Goal: Task Accomplishment & Management: Complete application form

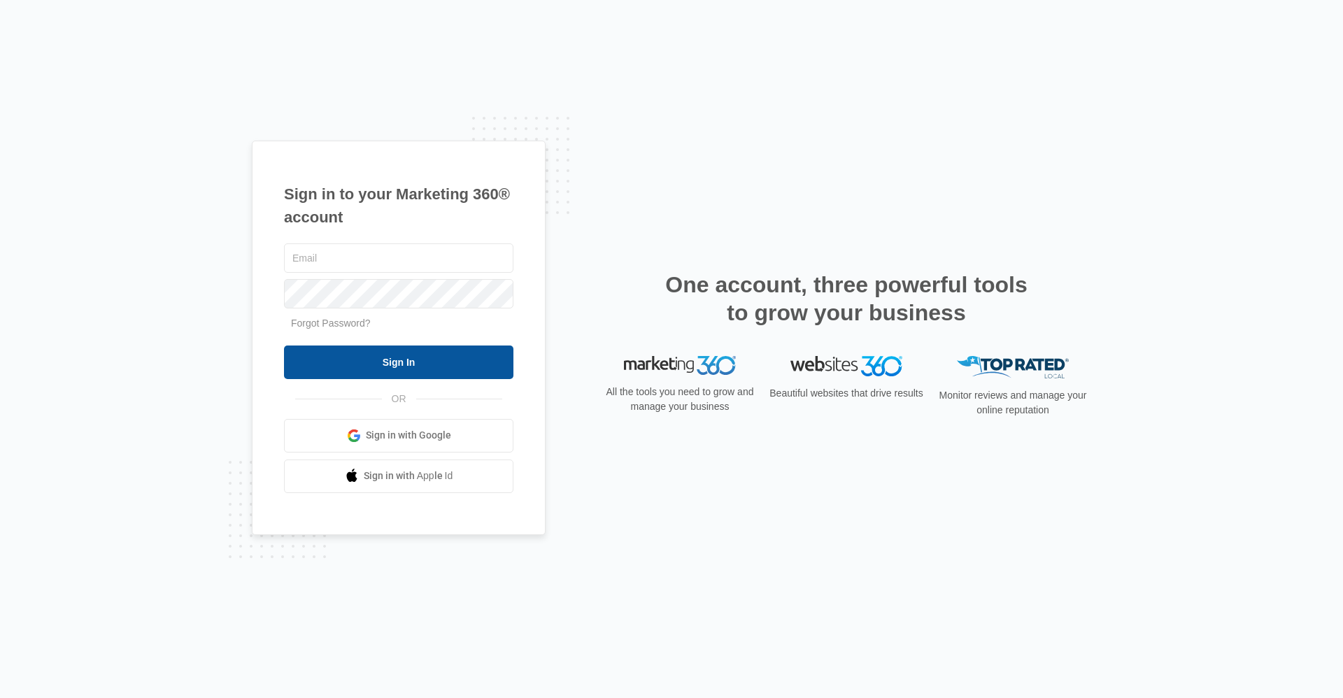
type input "[EMAIL_ADDRESS][DOMAIN_NAME]"
click at [378, 353] on input "Sign In" at bounding box center [398, 363] width 229 height 34
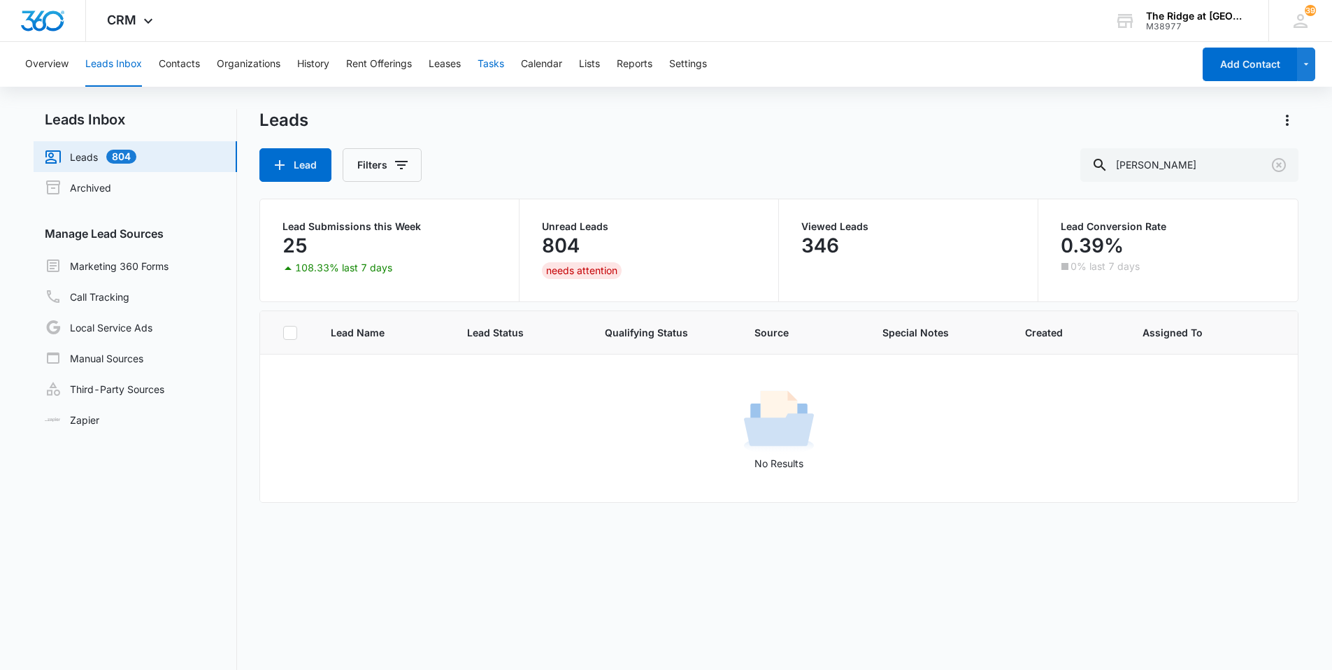
click at [488, 62] on button "Tasks" at bounding box center [491, 64] width 27 height 45
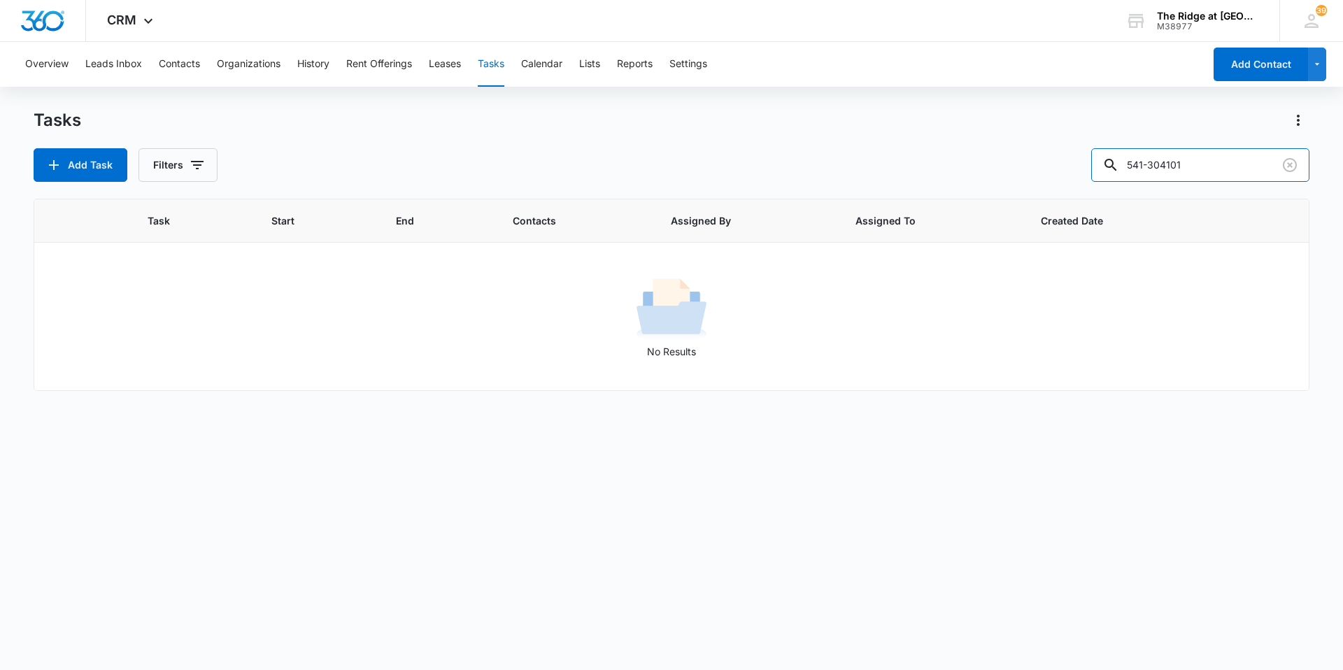
drag, startPoint x: 1220, startPoint y: 169, endPoint x: 1089, endPoint y: 171, distance: 130.8
click at [1089, 171] on div "Add Task Filters 541-304101" at bounding box center [672, 165] width 1276 height 34
click at [1069, 156] on div "Add Task Filters" at bounding box center [672, 165] width 1276 height 34
click at [1303, 124] on icon "Actions" at bounding box center [1298, 120] width 17 height 17
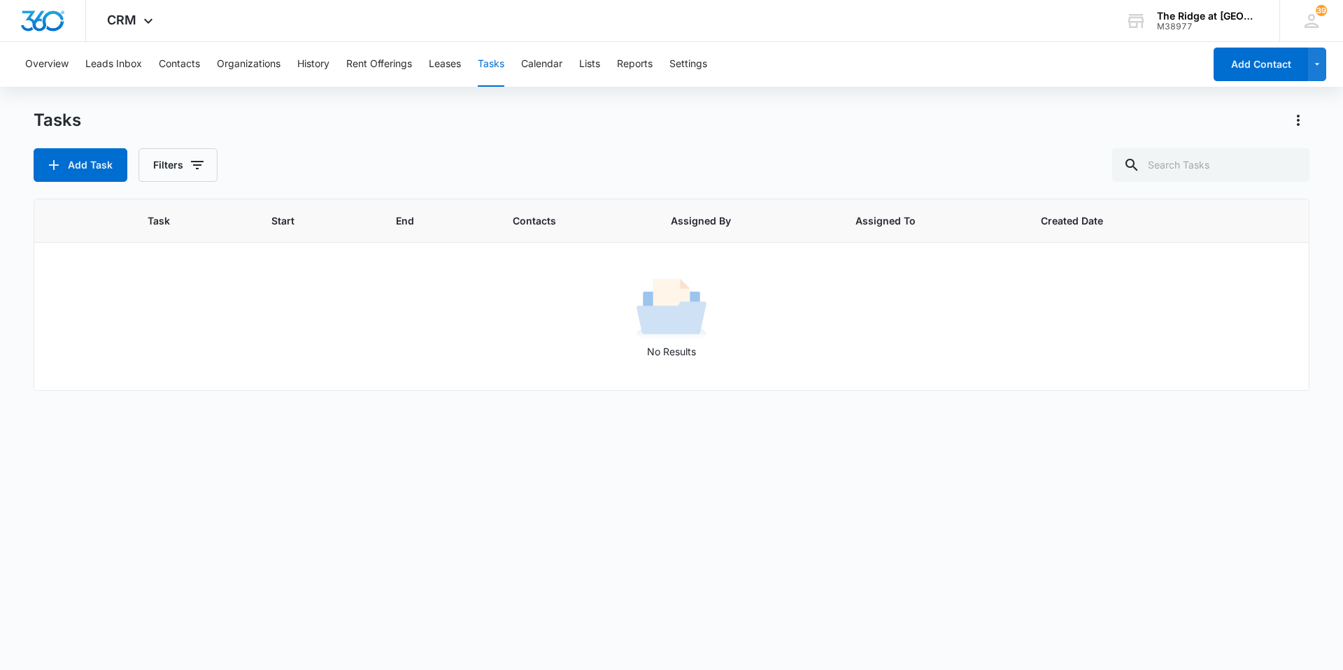
click at [497, 79] on button "Tasks" at bounding box center [491, 64] width 27 height 45
click at [487, 53] on button "Tasks" at bounding box center [491, 64] width 27 height 45
click at [1181, 165] on input "text" at bounding box center [1210, 165] width 197 height 34
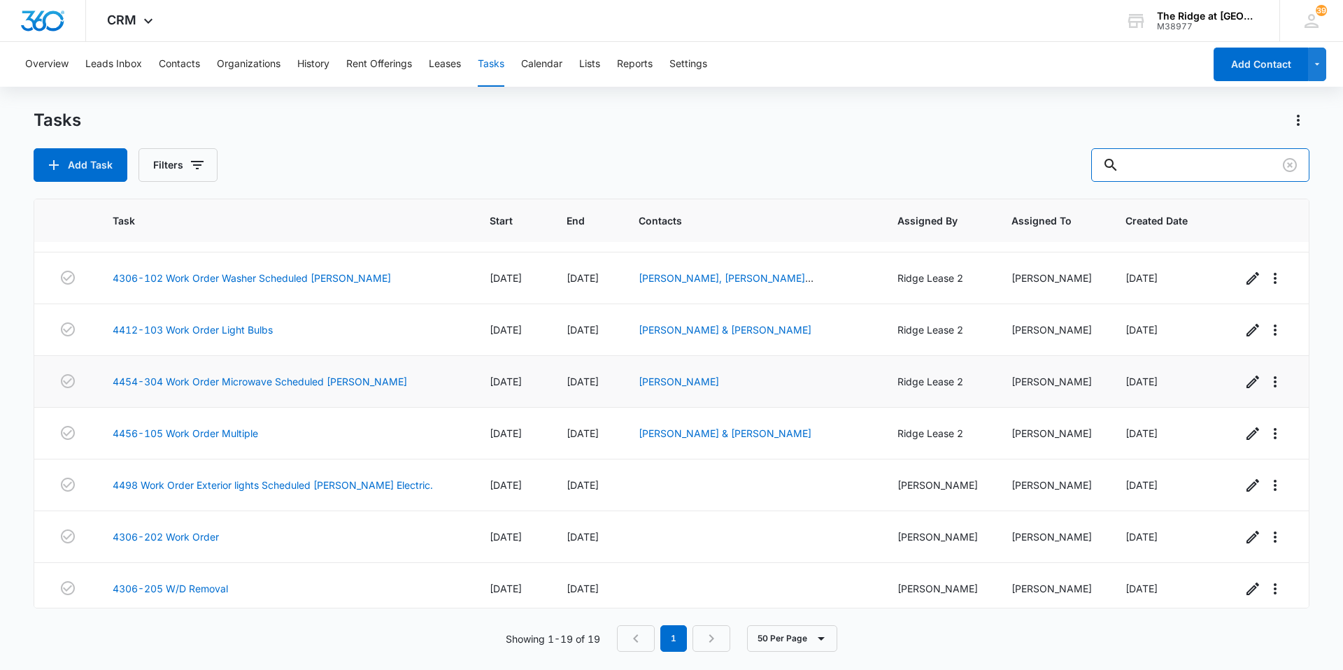
scroll to position [618, 0]
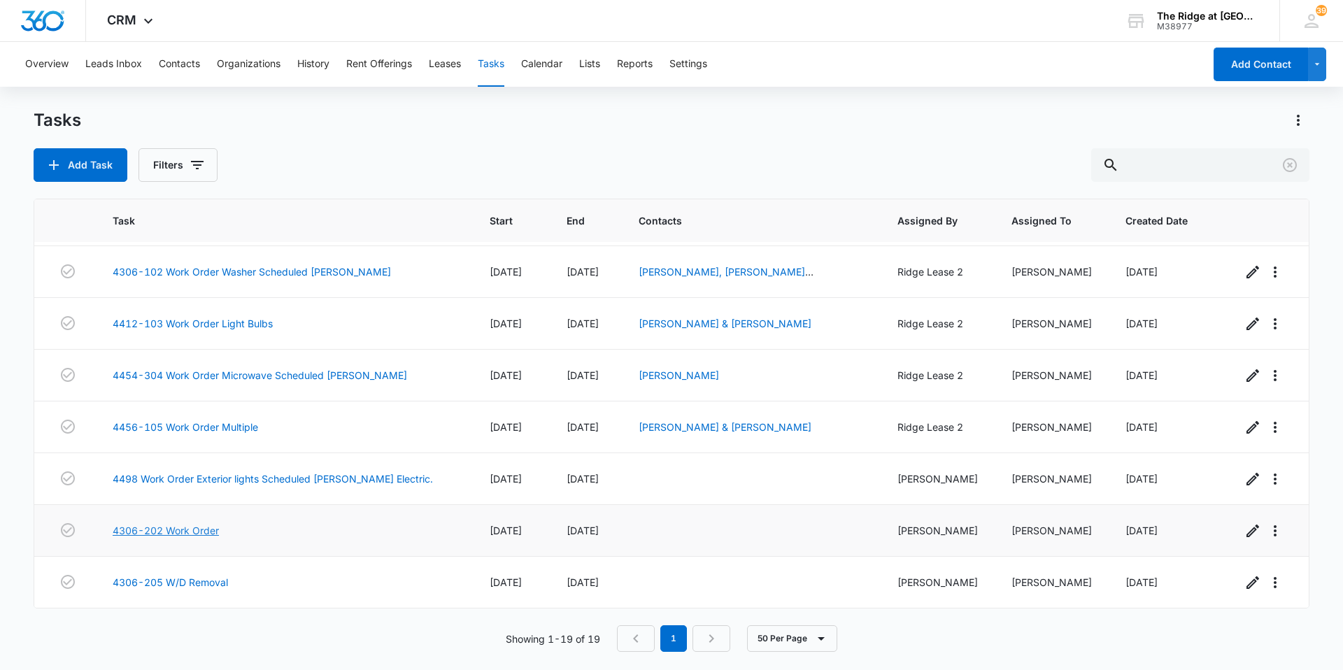
click at [189, 533] on link "4306-202 Work Order" at bounding box center [166, 530] width 106 height 15
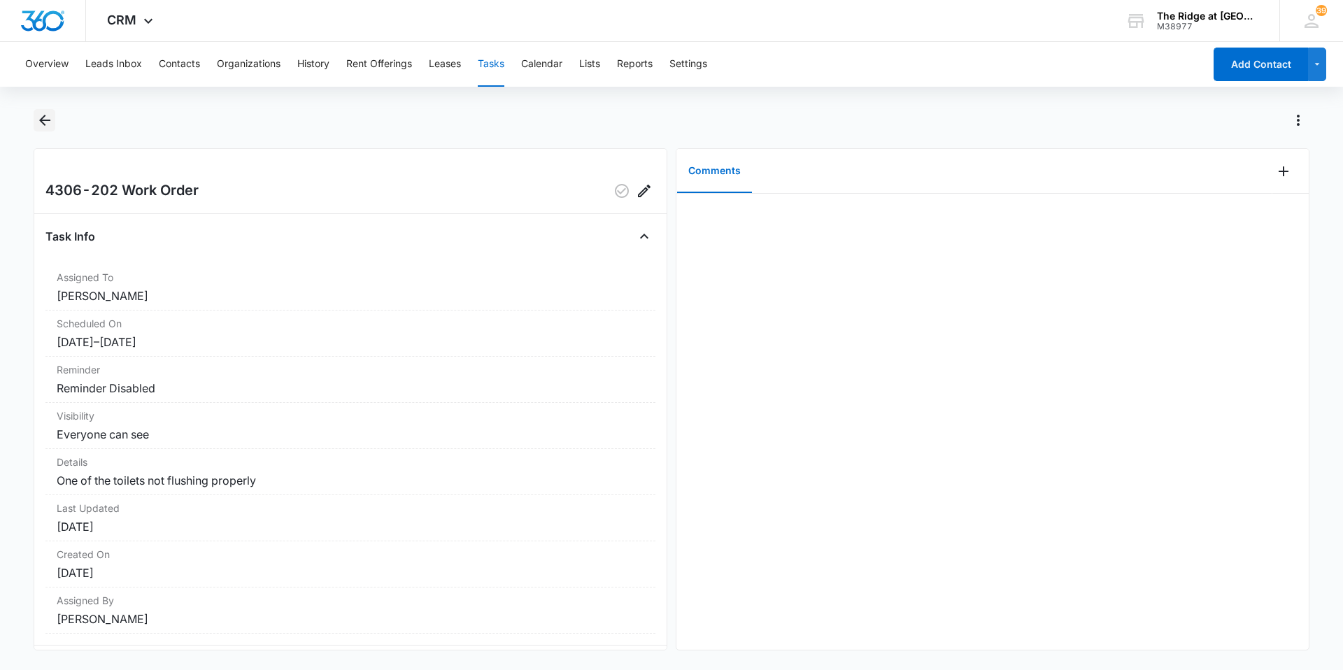
click at [46, 119] on icon "Back" at bounding box center [44, 120] width 17 height 17
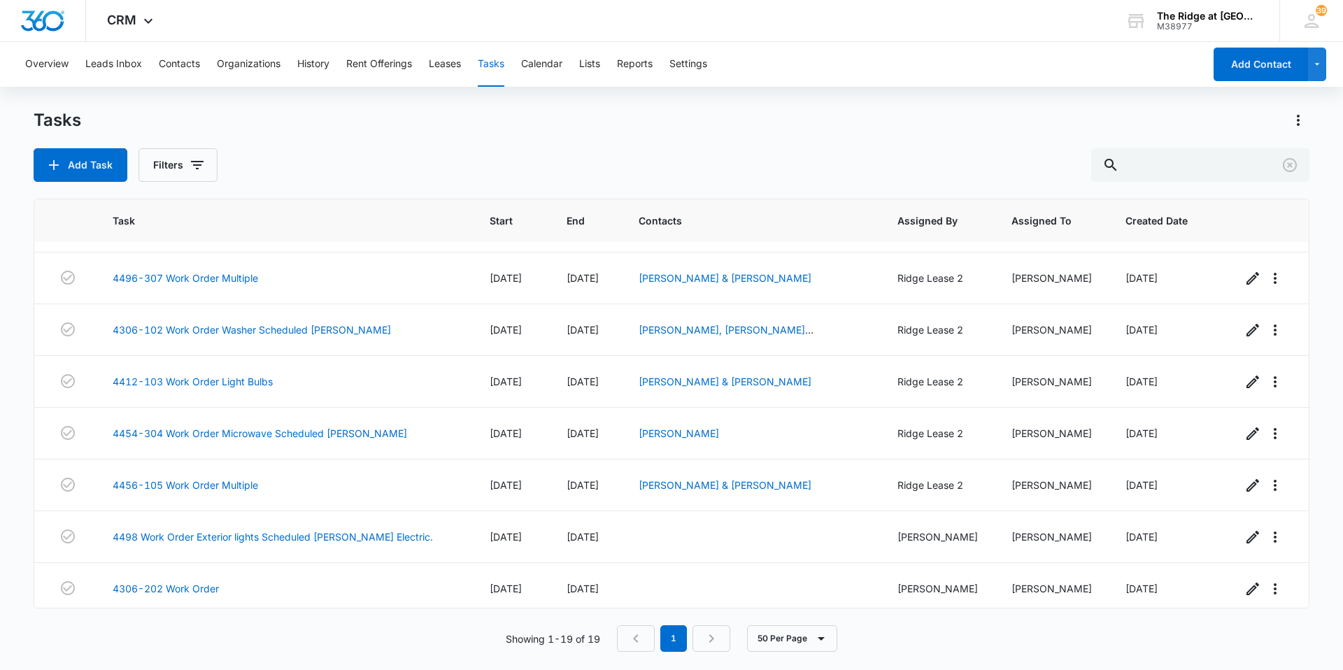
scroll to position [618, 0]
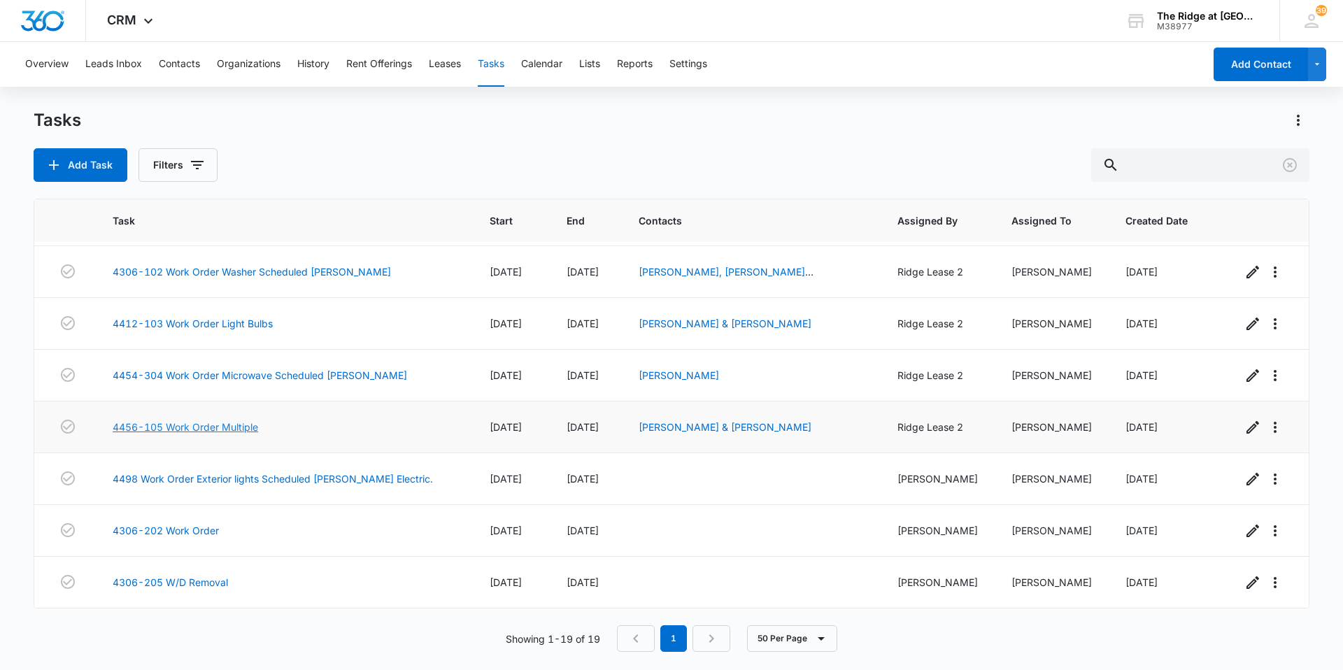
click at [235, 425] on link "4456-105 Work Order Multiple" at bounding box center [185, 427] width 145 height 15
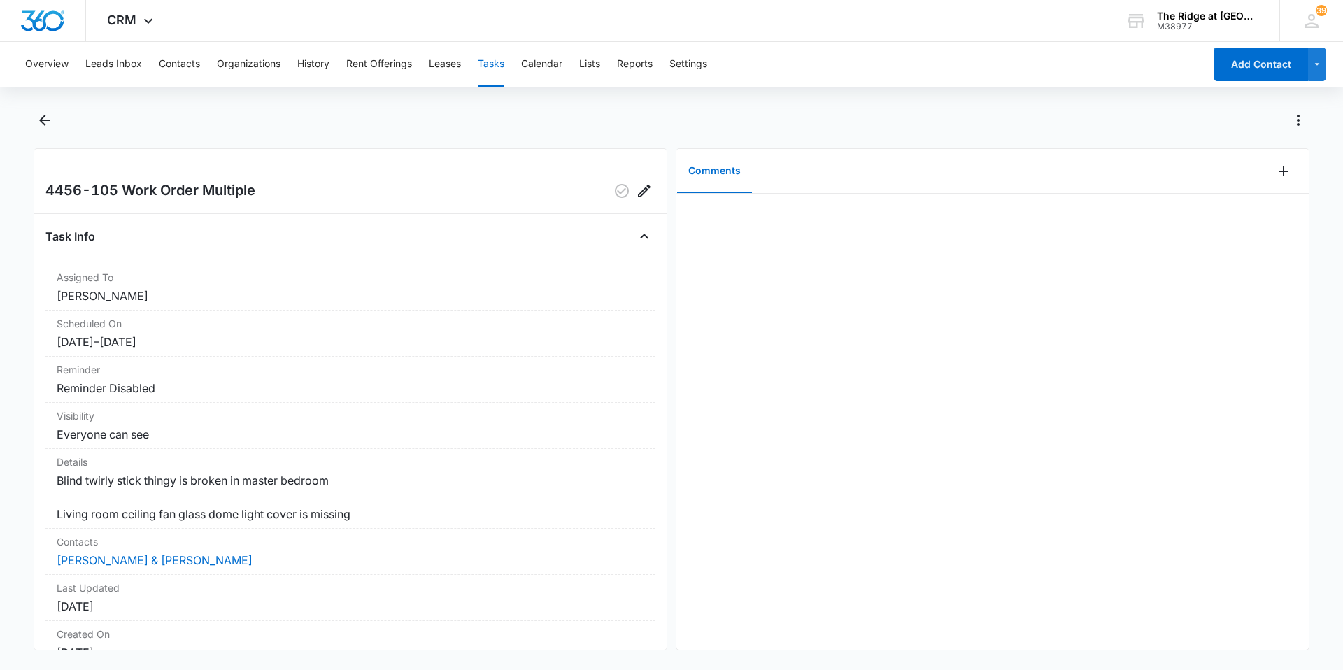
click at [488, 59] on button "Tasks" at bounding box center [491, 64] width 27 height 45
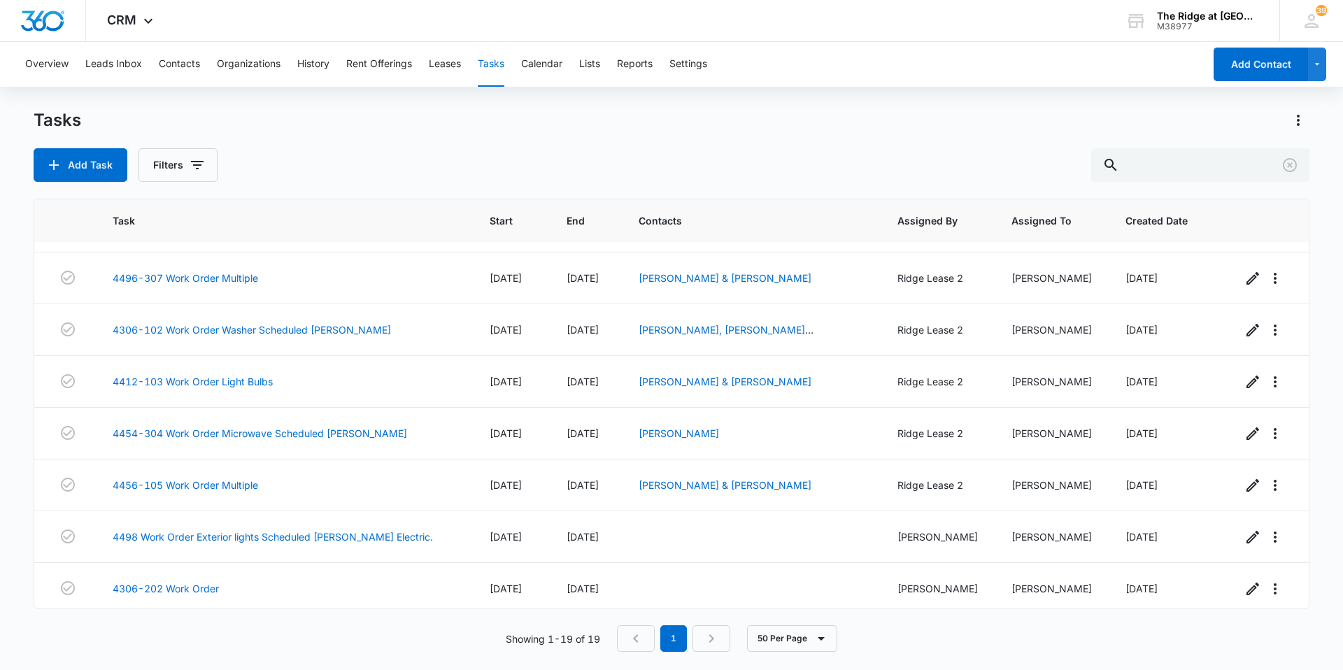
scroll to position [618, 0]
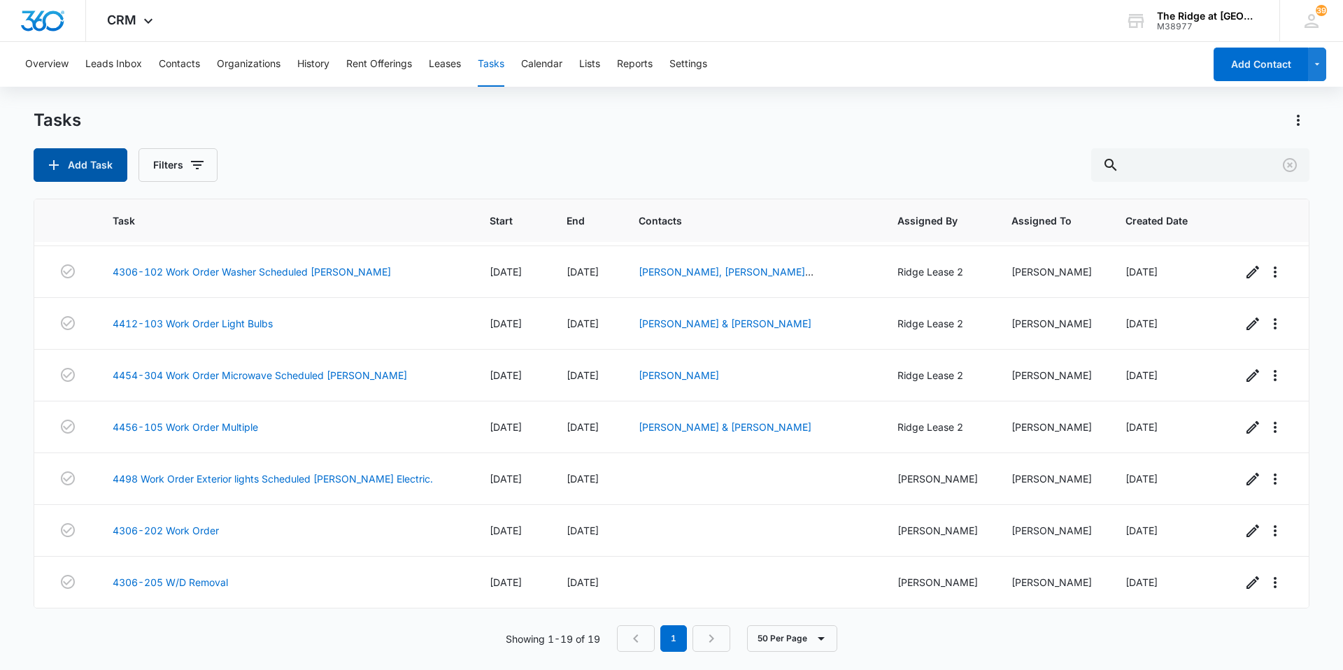
click at [85, 163] on button "Add Task" at bounding box center [81, 165] width 94 height 34
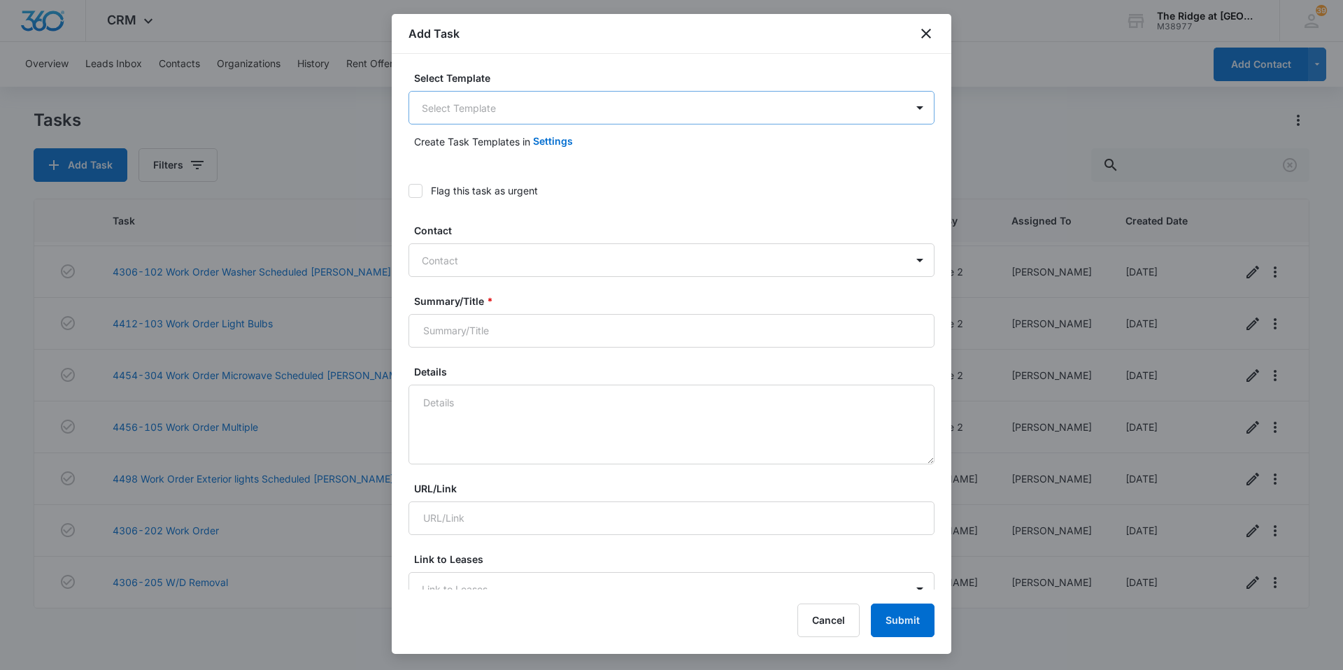
click at [609, 107] on body "CRM Apps Reputation Websites Forms CRM Email Social Content Intelligence Files …" at bounding box center [671, 335] width 1343 height 670
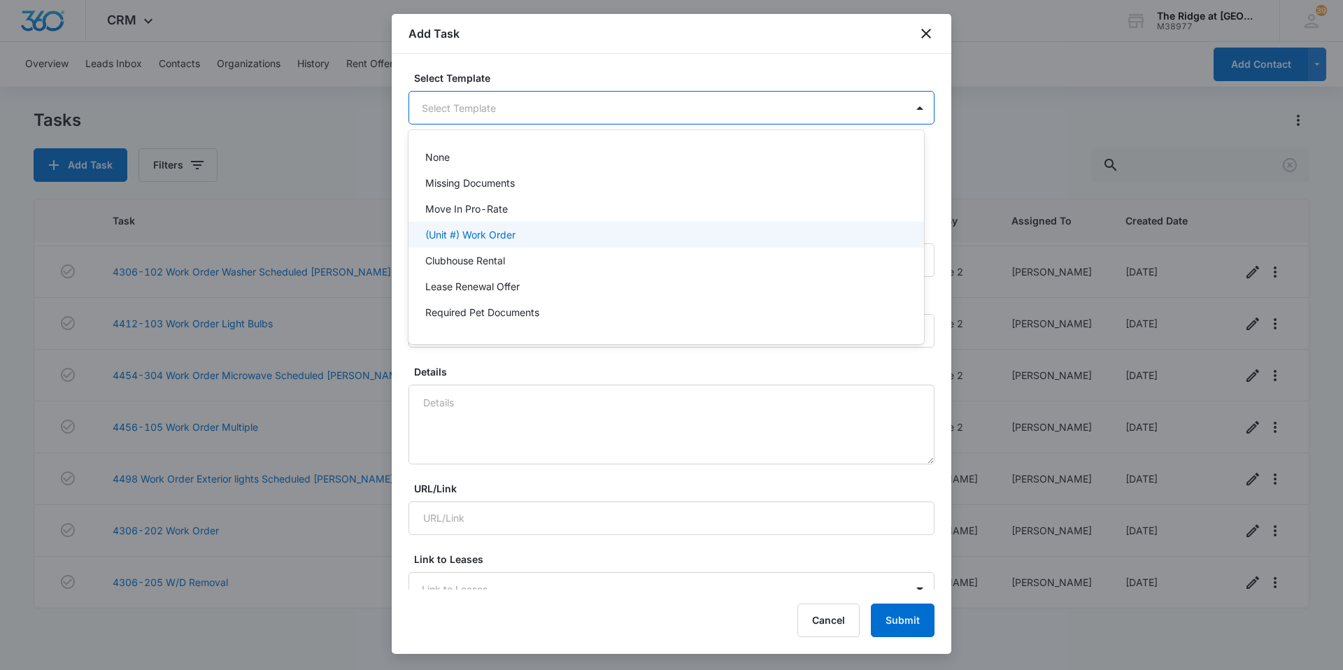
click at [507, 235] on p "(Unit #) Work Order" at bounding box center [470, 234] width 90 height 15
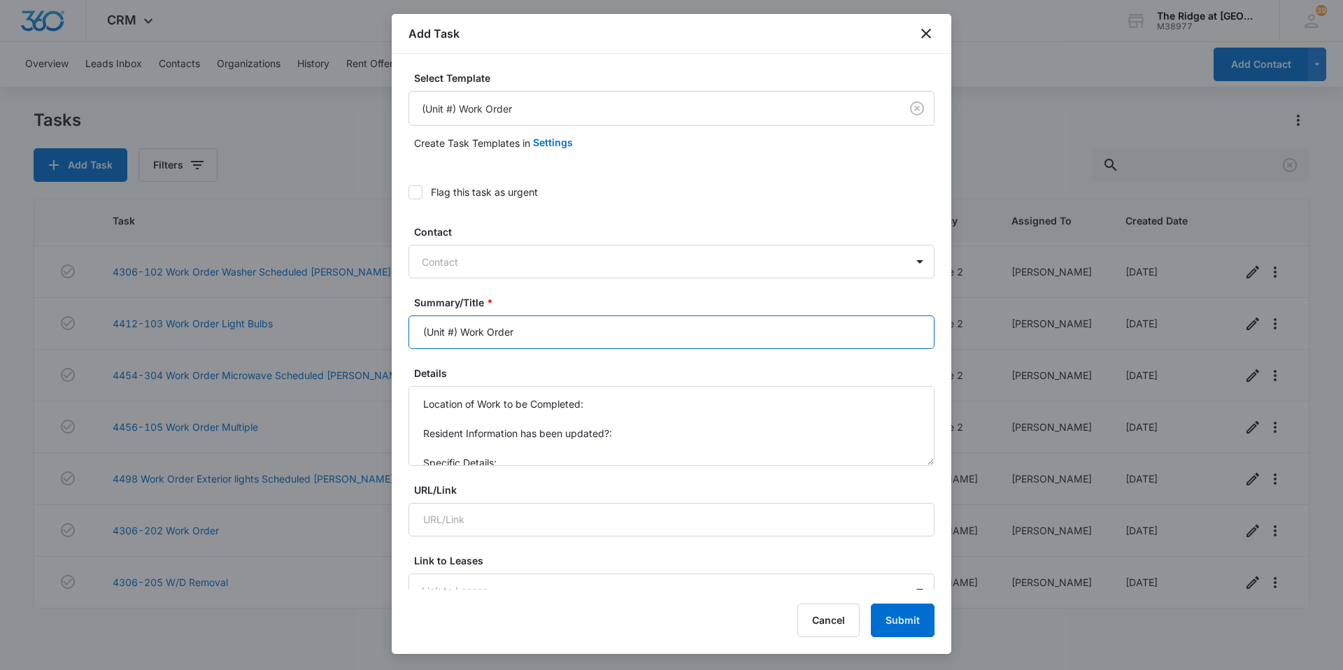
click at [462, 332] on input "(Unit #) Work Order" at bounding box center [671, 332] width 526 height 34
type input "Work Order"
click at [921, 34] on icon "close" at bounding box center [926, 33] width 17 height 17
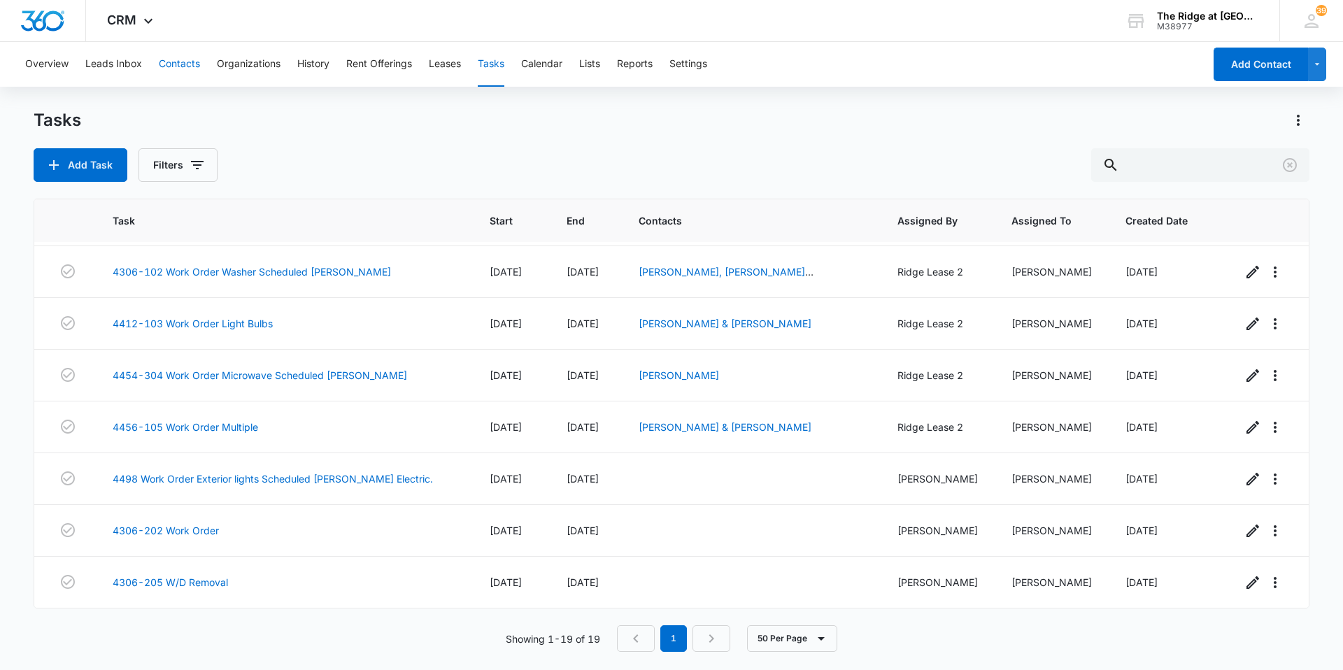
click at [163, 68] on button "Contacts" at bounding box center [179, 64] width 41 height 45
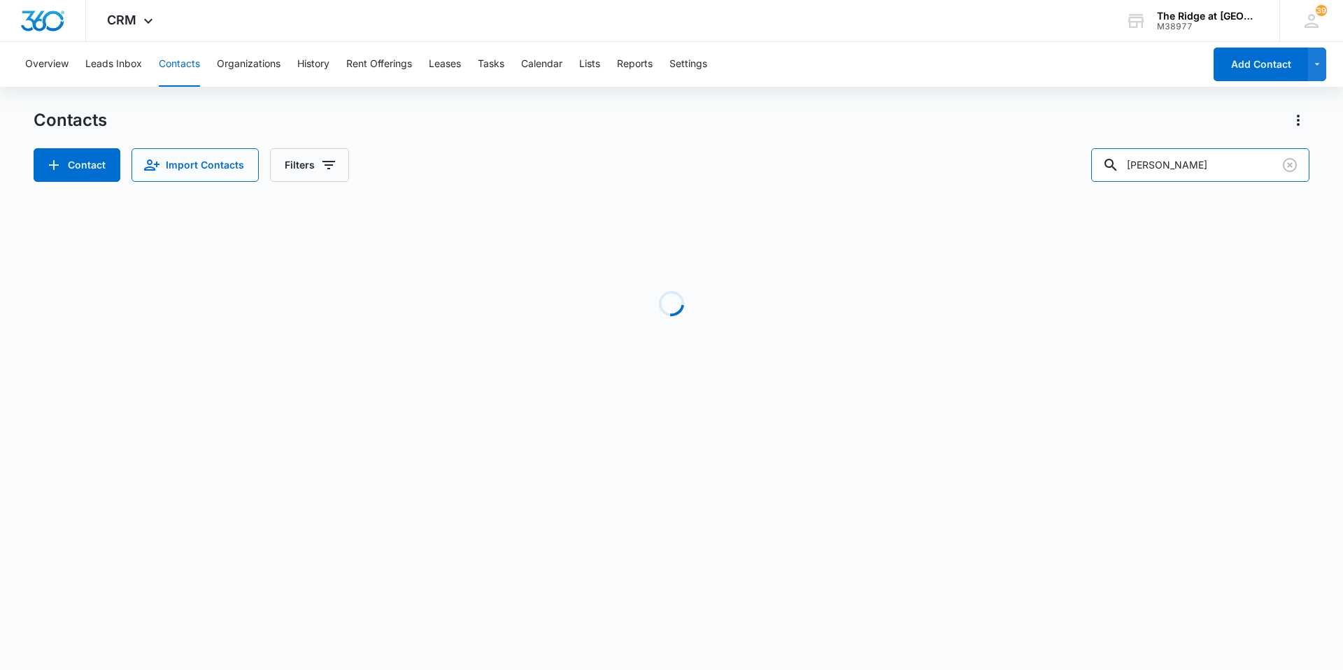
drag, startPoint x: 1207, startPoint y: 168, endPoint x: 1055, endPoint y: 190, distance: 154.1
click at [1055, 190] on div "Contacts Contact Import Contacts Filters [PERSON_NAME] Loading No Results" at bounding box center [672, 267] width 1276 height 316
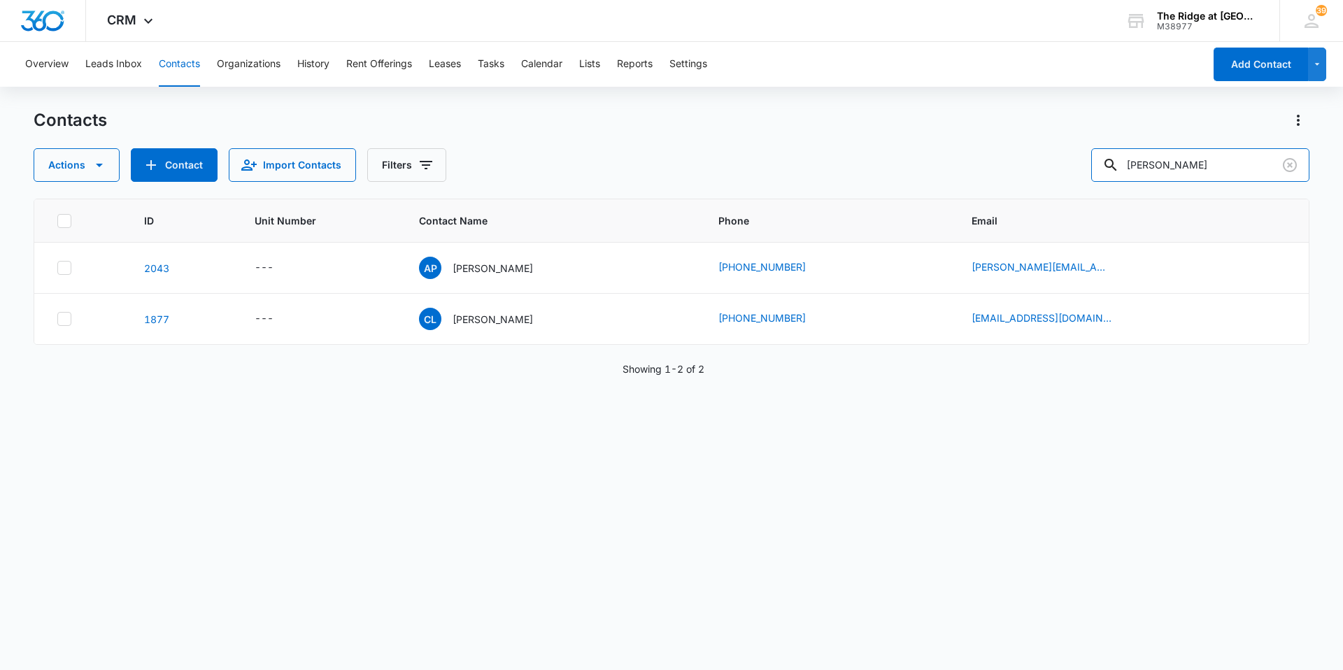
type input "[PERSON_NAME]"
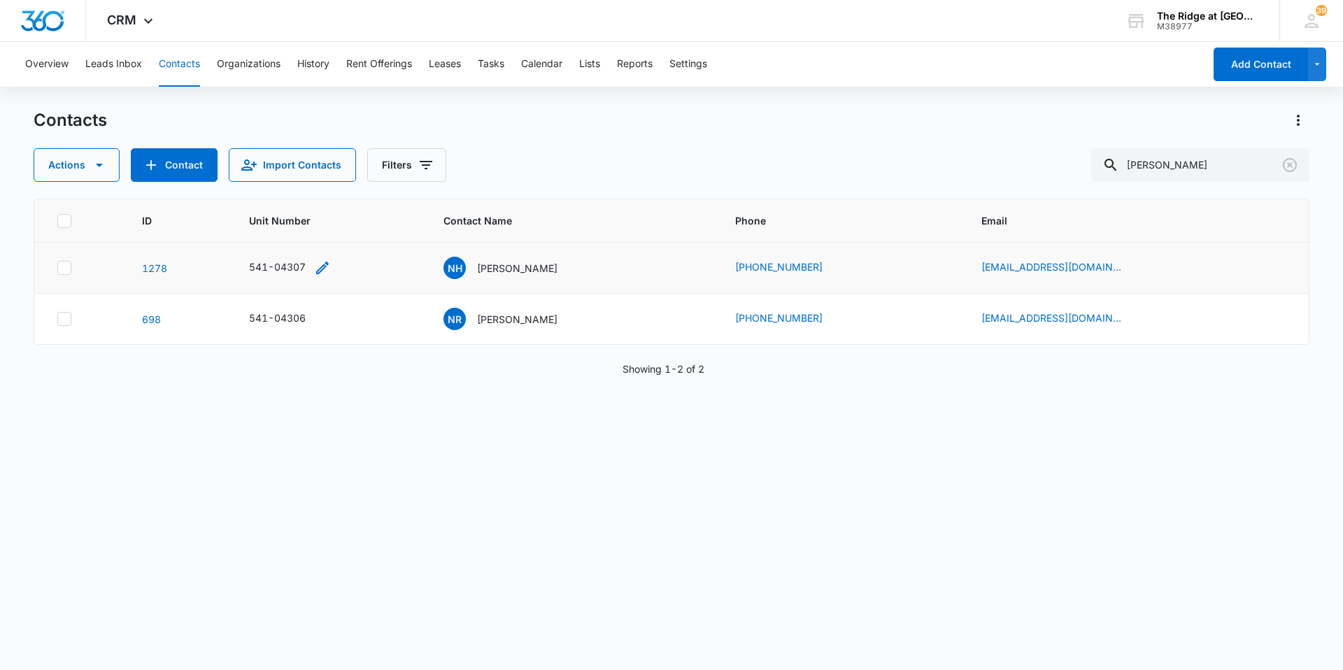
click at [304, 267] on div "541-04307" at bounding box center [277, 266] width 57 height 15
click at [398, 262] on div "541-04307 Cancel Save" at bounding box center [329, 267] width 161 height 17
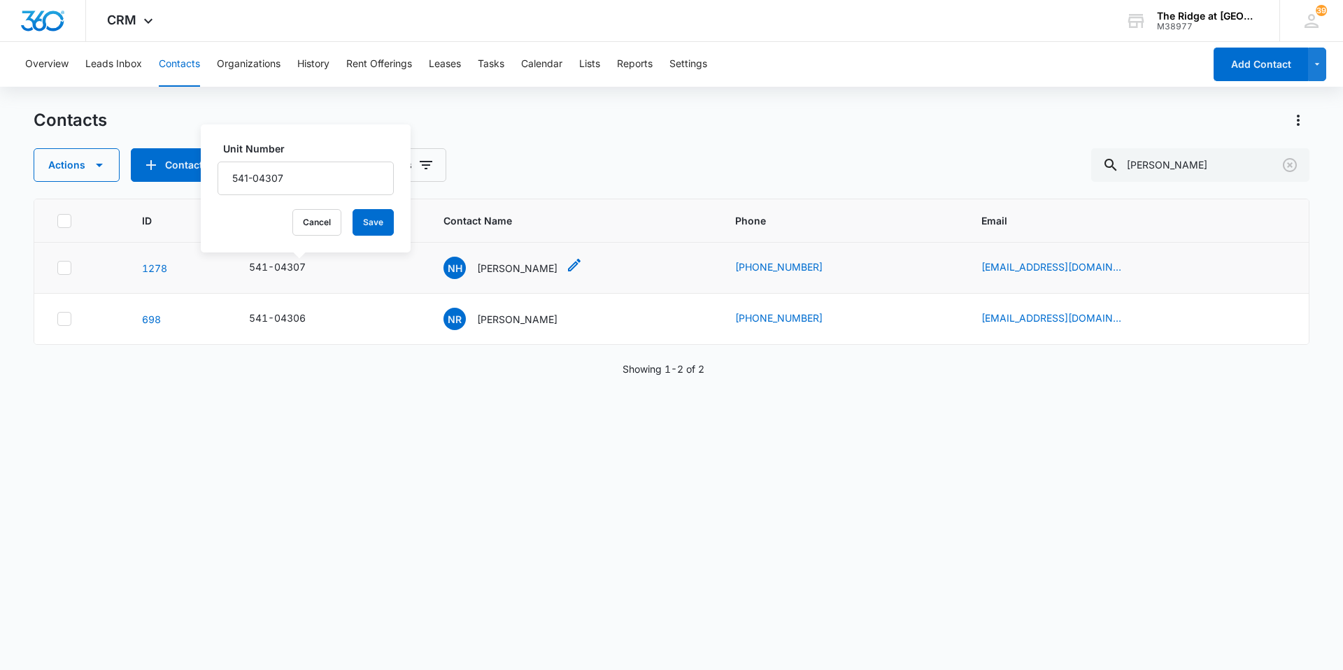
click at [523, 267] on p "[PERSON_NAME]" at bounding box center [517, 268] width 80 height 15
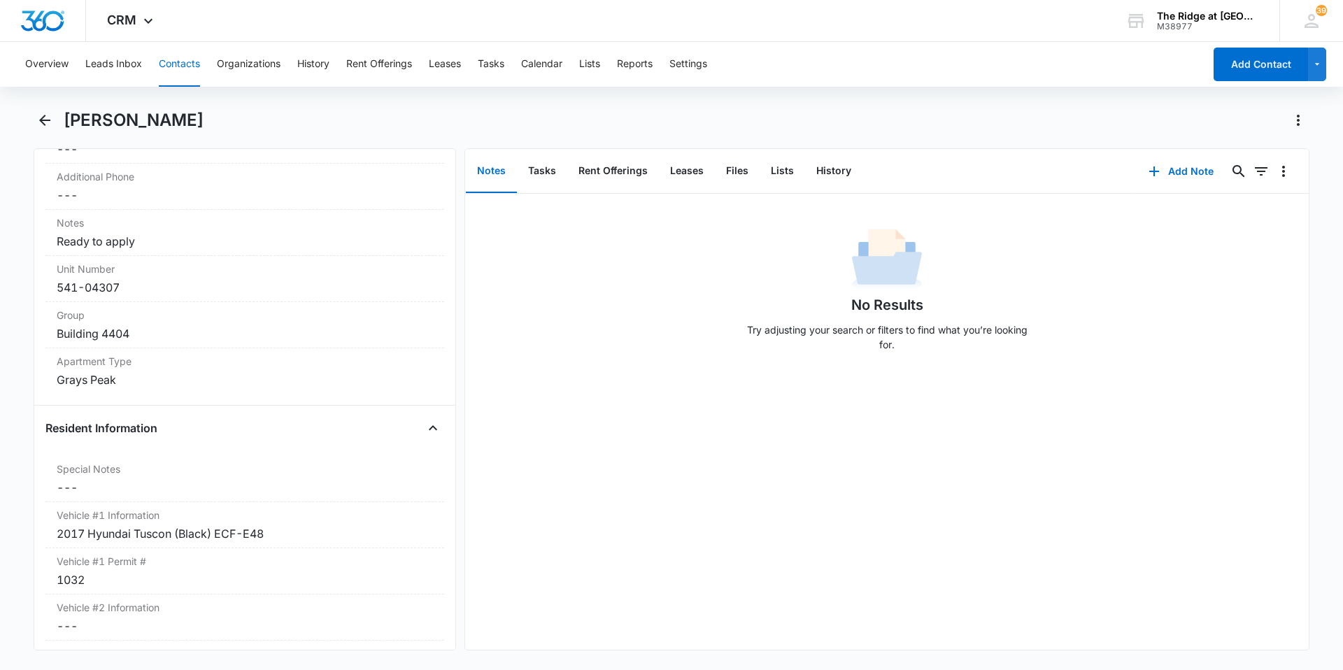
scroll to position [1119, 0]
click at [499, 63] on button "Tasks" at bounding box center [491, 64] width 27 height 45
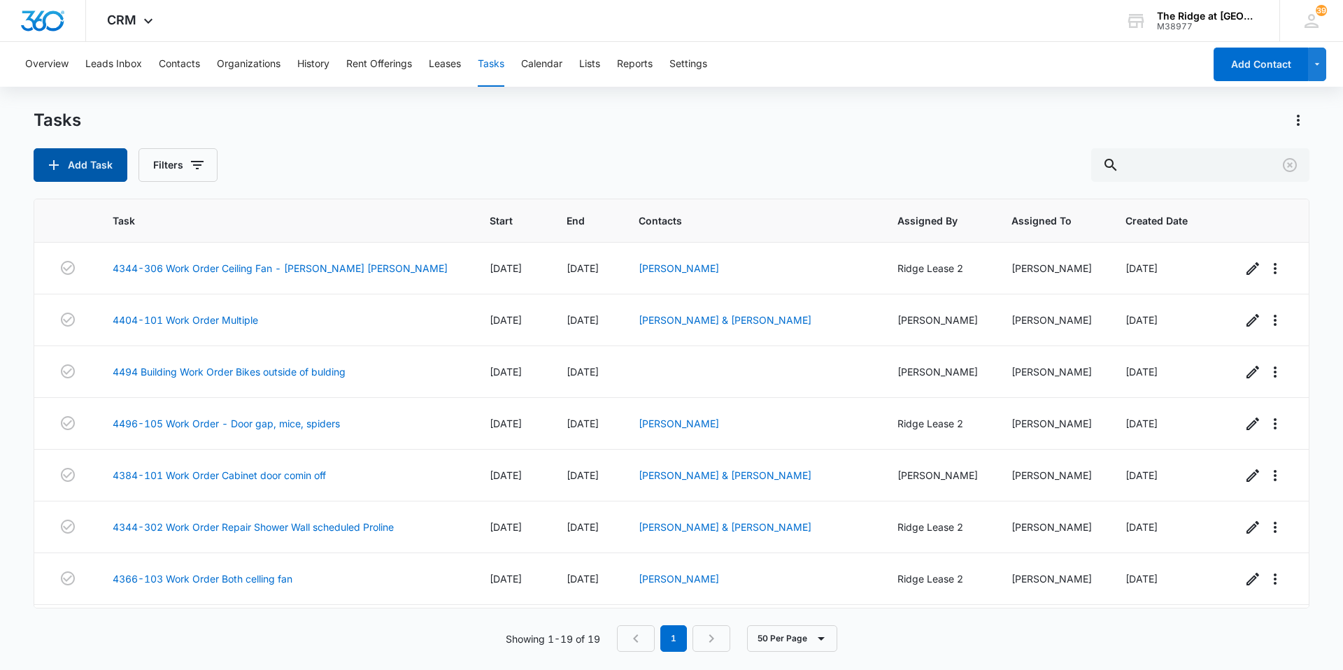
click at [104, 171] on button "Add Task" at bounding box center [81, 165] width 94 height 34
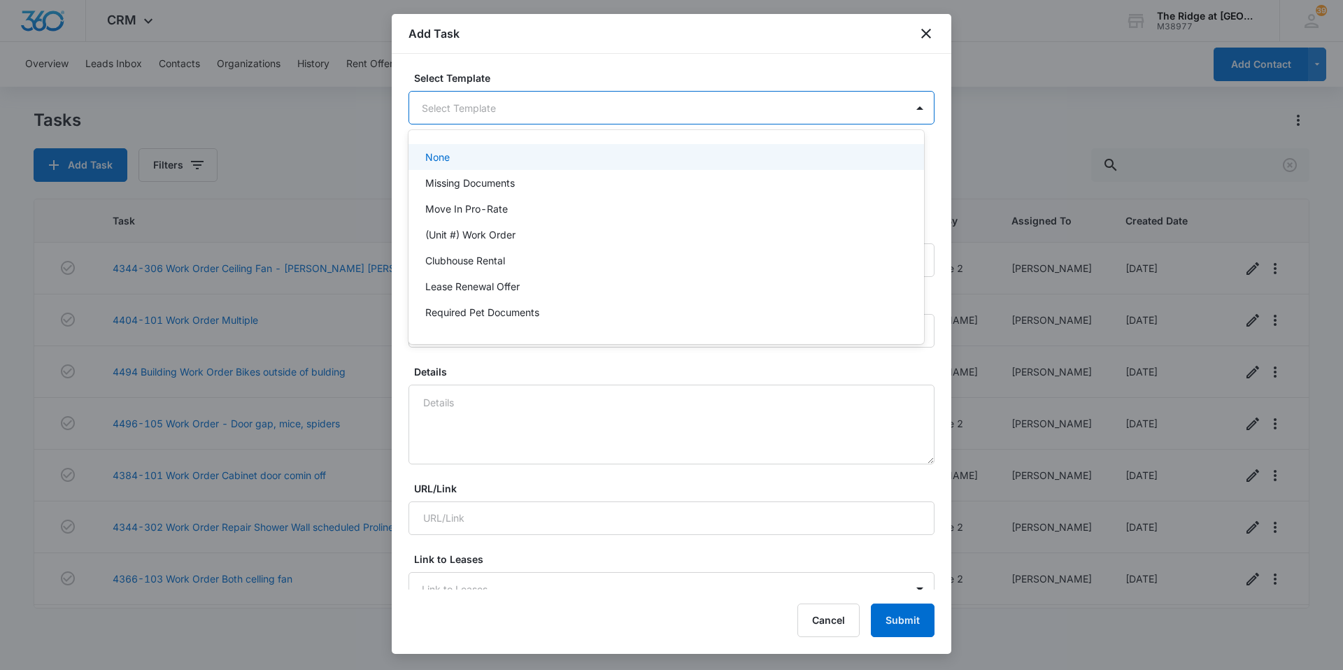
click at [459, 94] on body "CRM Apps Reputation Websites Forms CRM Email Social Content Intelligence Files …" at bounding box center [671, 335] width 1343 height 670
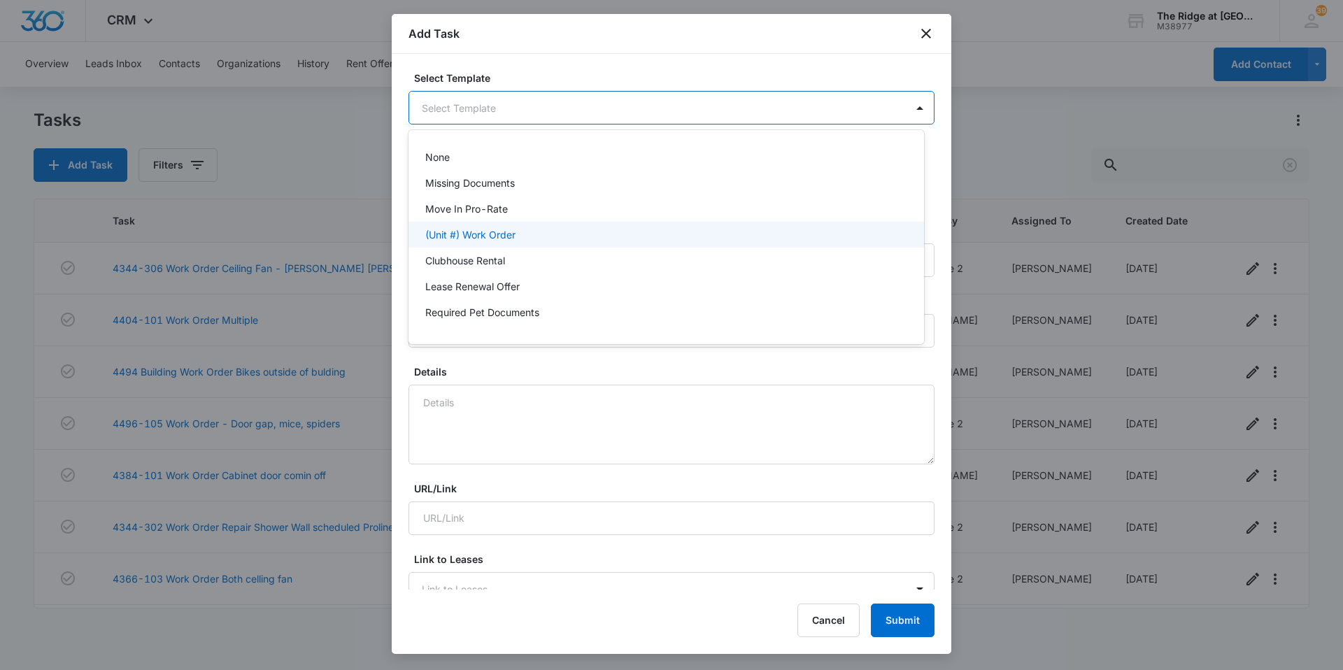
click at [464, 232] on p "(Unit #) Work Order" at bounding box center [470, 234] width 90 height 15
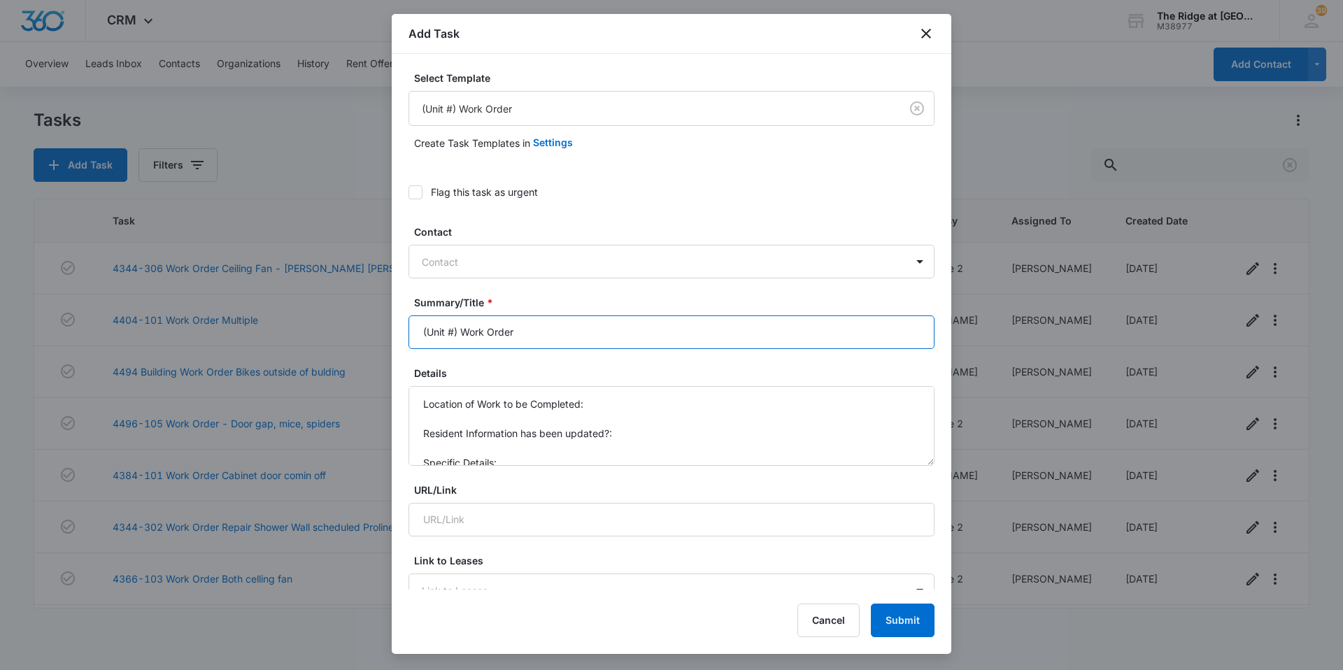
click at [464, 330] on input "(Unit #) Work Order" at bounding box center [671, 332] width 526 height 34
click at [560, 336] on input "4404-307 Work Order" at bounding box center [671, 332] width 526 height 34
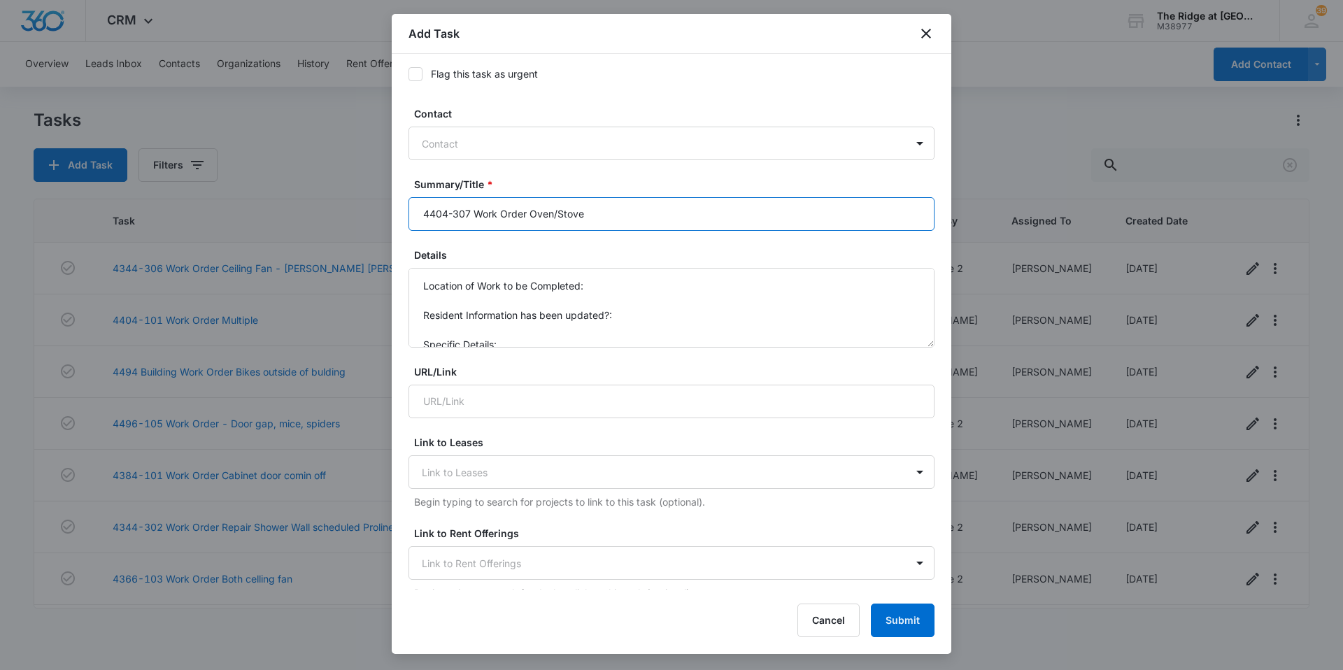
scroll to position [140, 0]
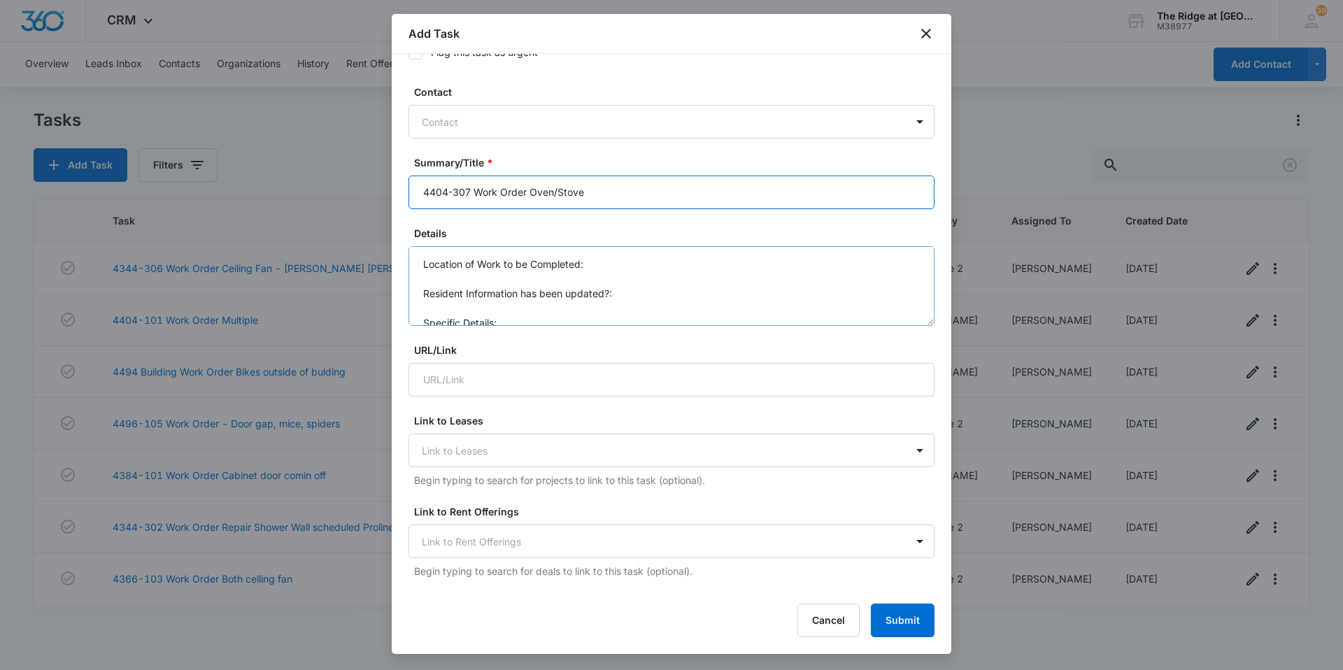
type input "4404-307 Work Order Oven/Stove"
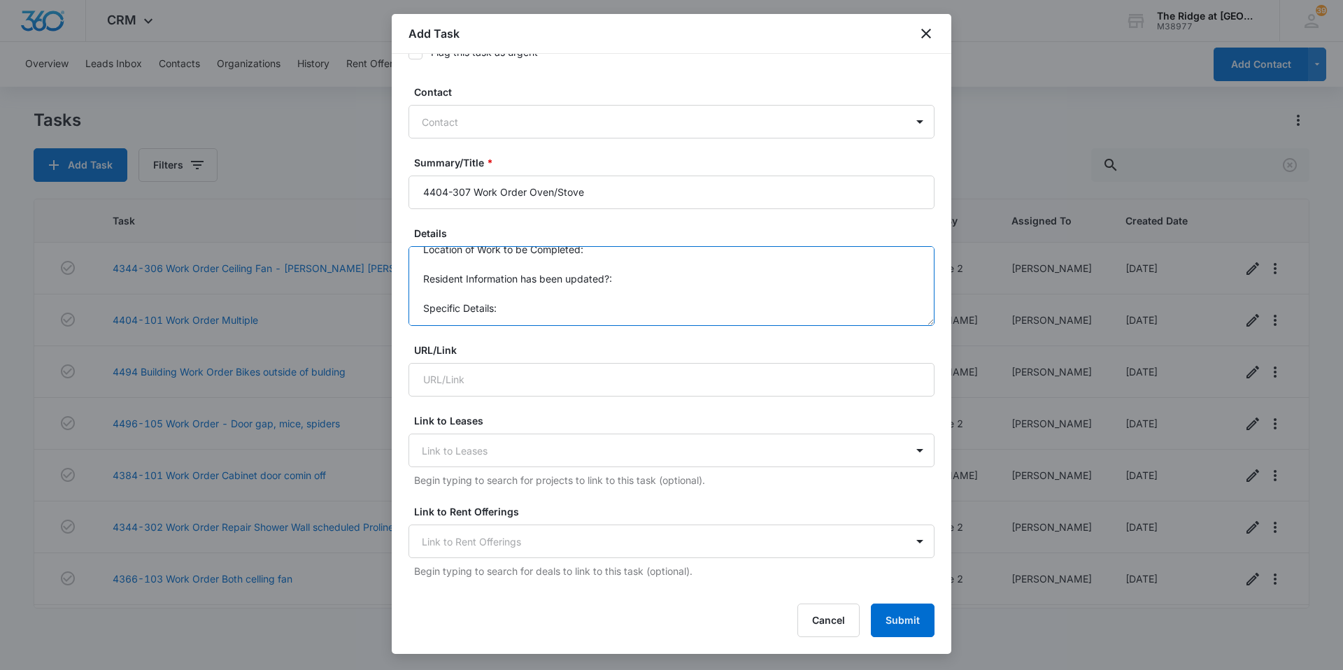
scroll to position [0, 0]
drag, startPoint x: 518, startPoint y: 320, endPoint x: 380, endPoint y: 255, distance: 153.0
click at [380, 255] on body "CRM Apps Reputation Websites Forms CRM Email Social Content Intelligence Files …" at bounding box center [671, 335] width 1343 height 670
click at [497, 265] on textarea "Details" at bounding box center [671, 286] width 526 height 80
click at [651, 267] on textarea "Oven and stove not working. says she tried to rest it, but it has not been work…" at bounding box center [671, 286] width 526 height 80
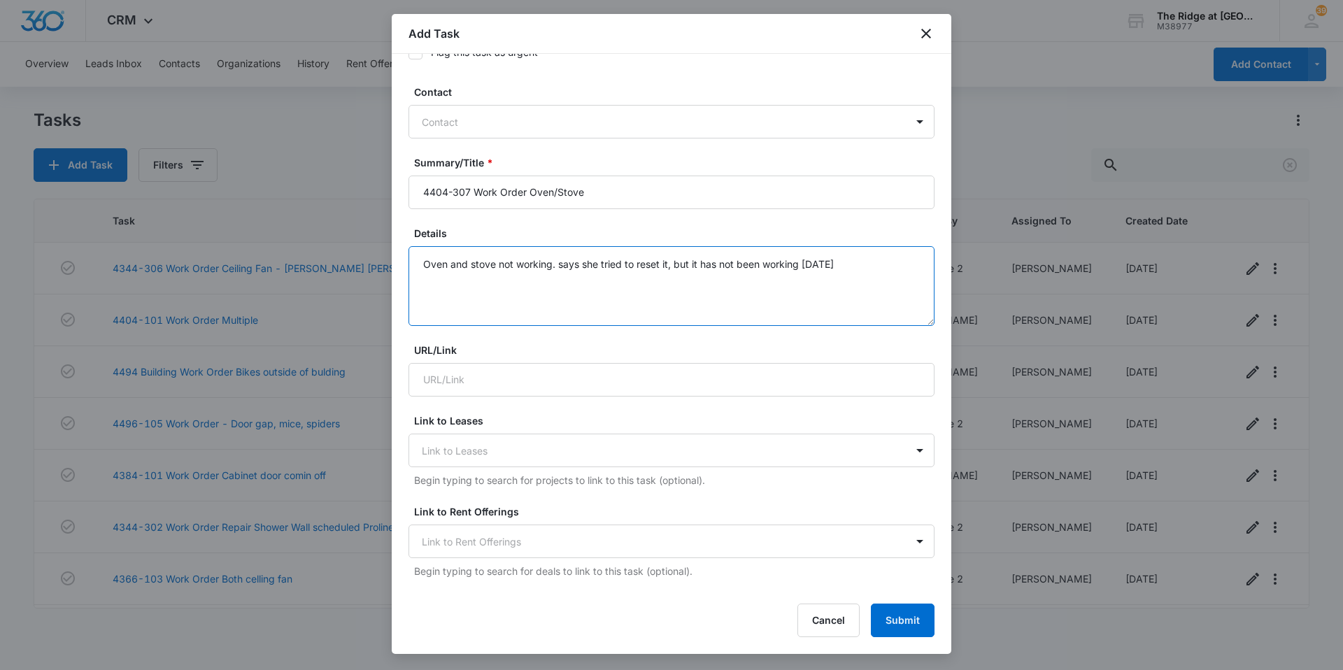
click at [560, 263] on textarea "Oven and stove not working. says she tried to reset it, but it has not been wor…" at bounding box center [671, 286] width 526 height 80
click at [589, 269] on textarea "Oven and stove not working. sSays she tried to reset it, but it has not been wo…" at bounding box center [671, 286] width 526 height 80
click at [871, 266] on textarea "Oven and stove not working. She tried to reset it, but it has not been working …" at bounding box center [671, 286] width 526 height 80
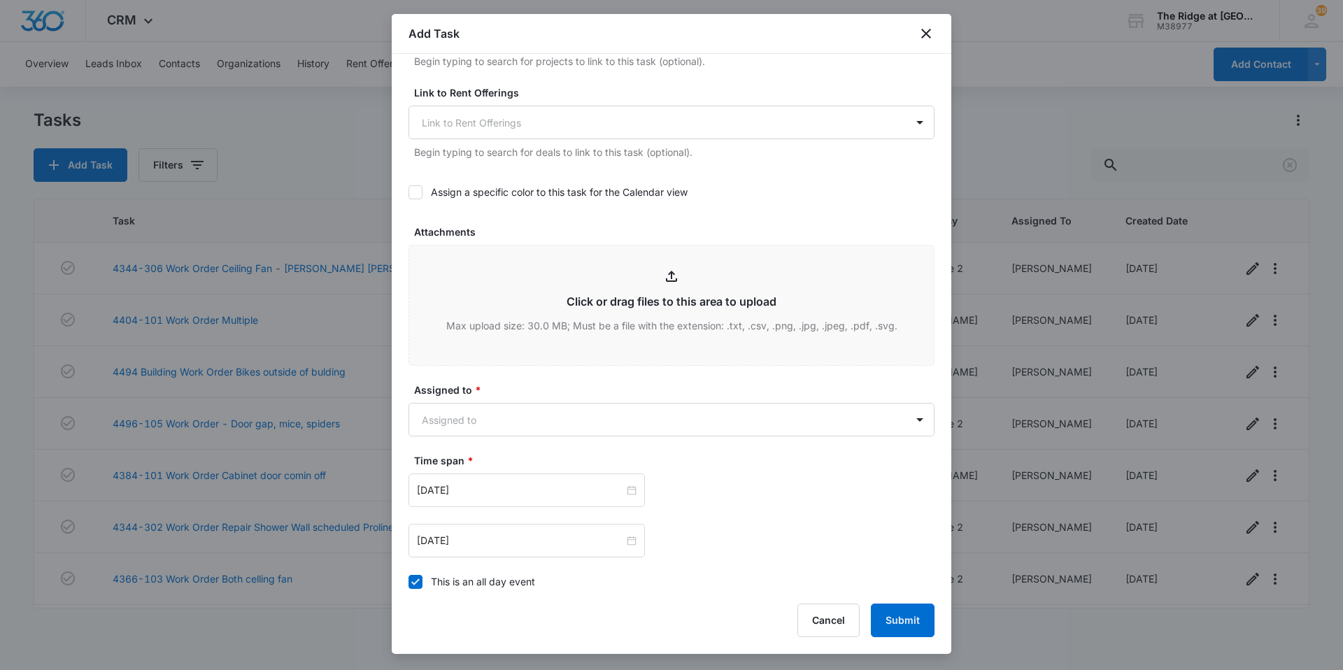
scroll to position [560, 0]
type textarea "Oven and stove not working. She tried to reset it, but it has not been working …"
click at [497, 415] on body "CRM Apps Reputation Websites Forms CRM Email Social Content Intelligence Files …" at bounding box center [671, 335] width 1343 height 670
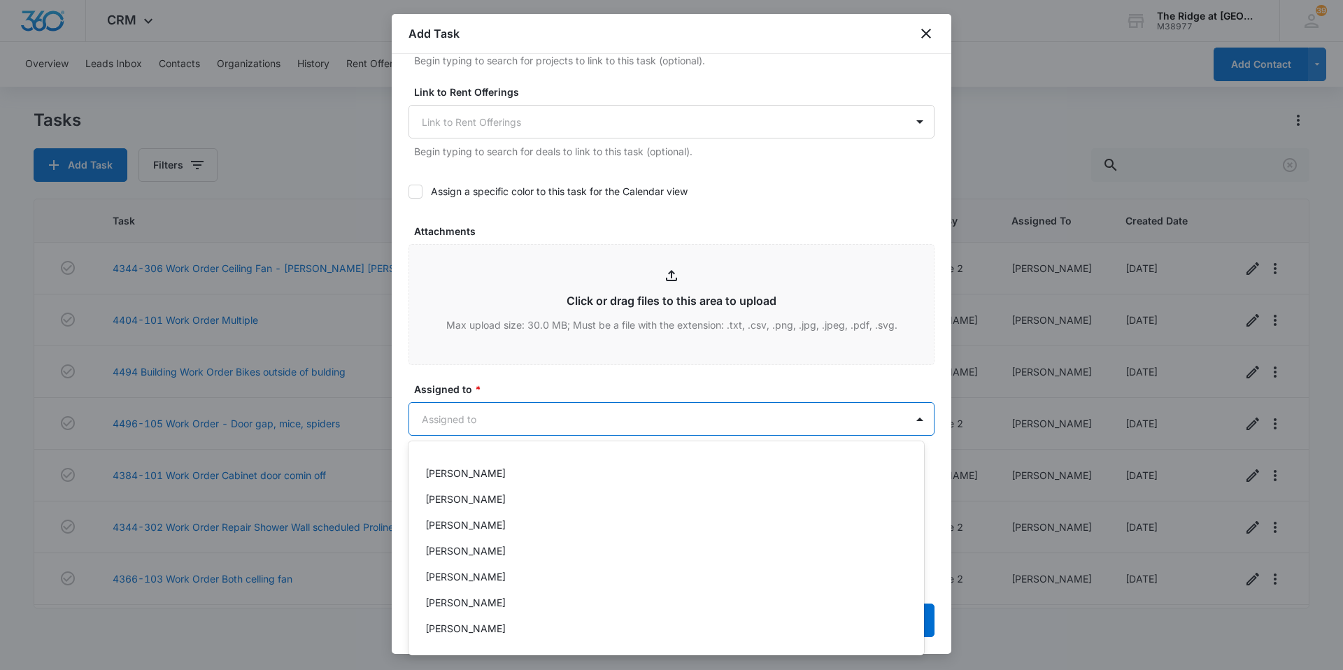
scroll to position [150, 0]
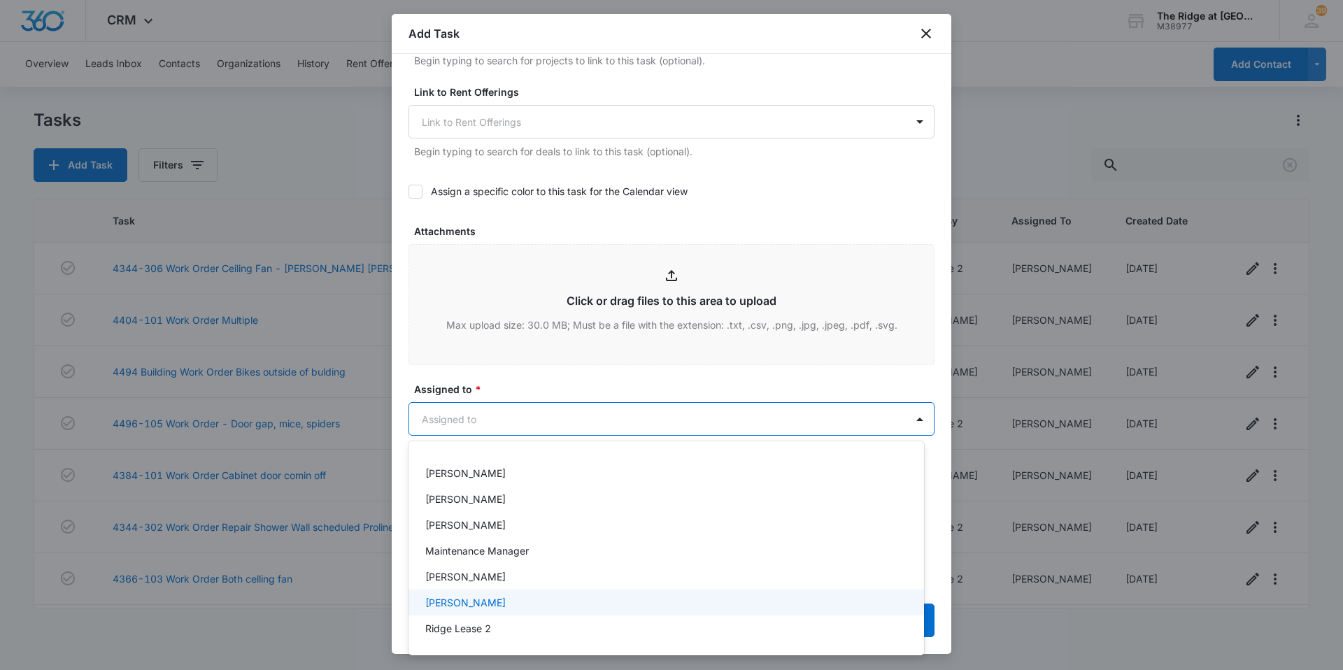
click at [472, 602] on p "[PERSON_NAME]" at bounding box center [465, 602] width 80 height 15
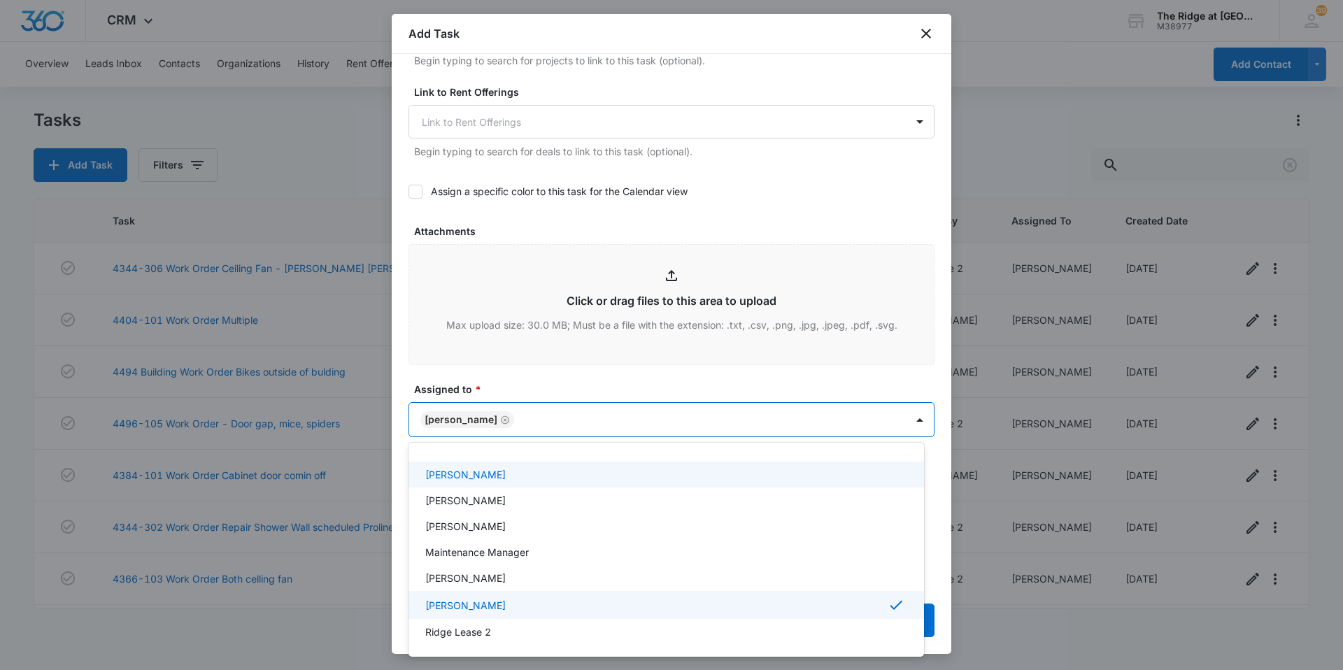
click at [639, 385] on div at bounding box center [671, 335] width 1343 height 670
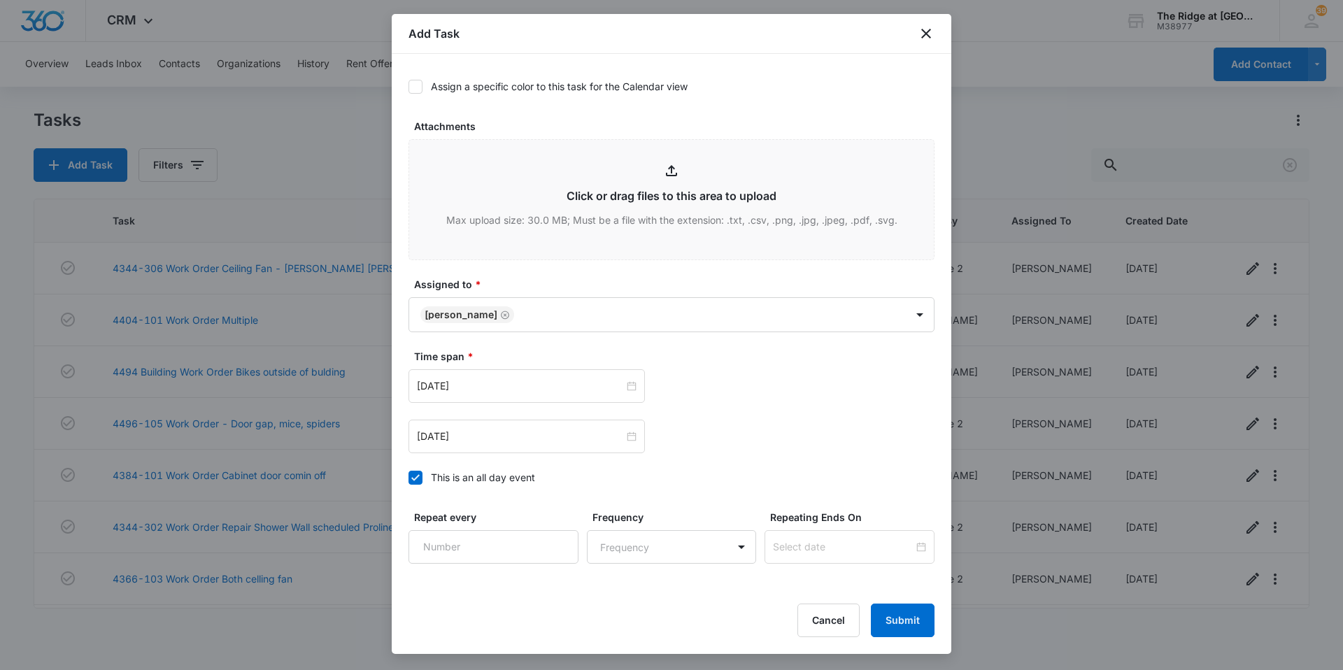
scroll to position [699, 0]
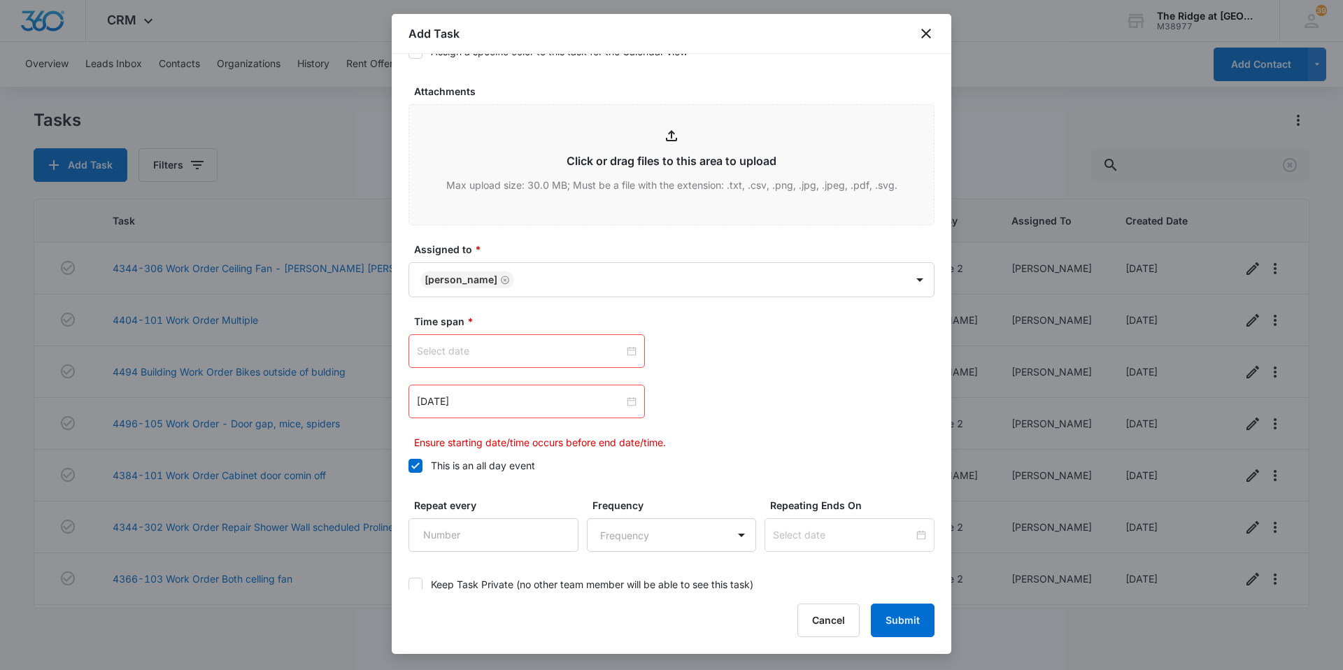
click at [573, 350] on input at bounding box center [520, 350] width 207 height 15
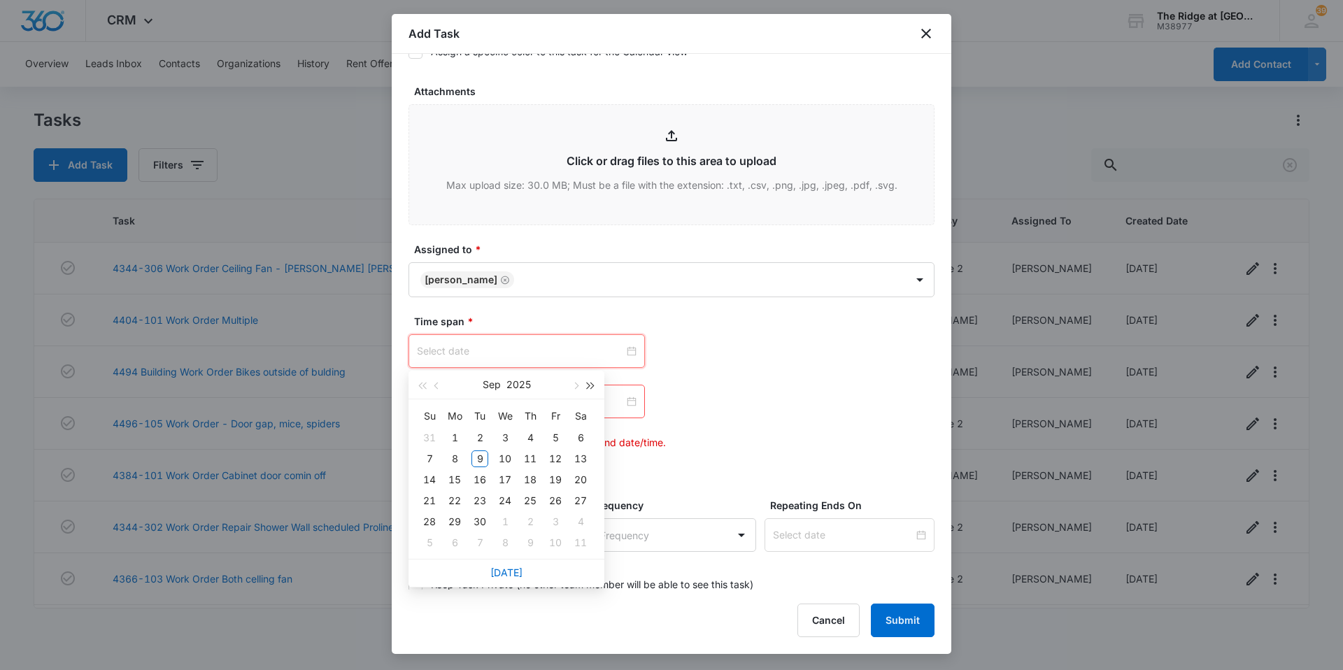
click at [588, 390] on button "button" at bounding box center [590, 385] width 15 height 28
click at [434, 388] on button "button" at bounding box center [436, 385] width 15 height 28
click at [418, 386] on button "button" at bounding box center [421, 385] width 15 height 28
click at [571, 387] on button "button" at bounding box center [574, 385] width 15 height 28
click at [478, 460] on div "9" at bounding box center [479, 458] width 17 height 17
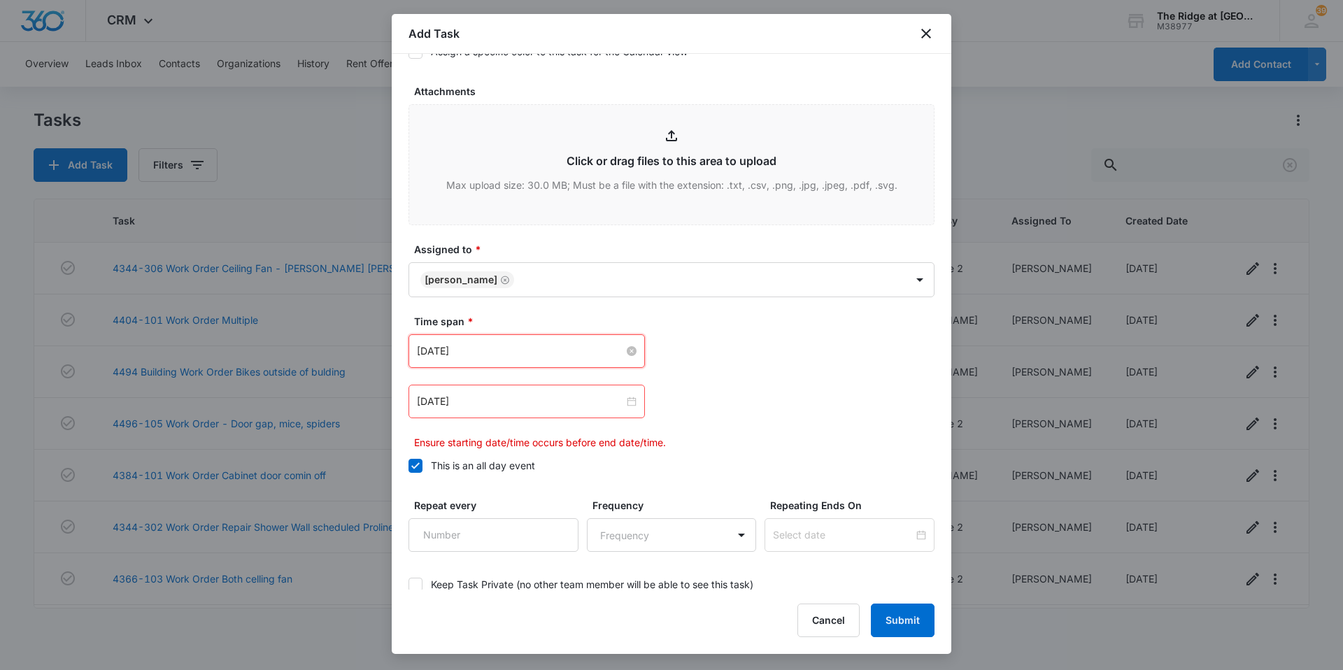
click at [600, 357] on input "[DATE]" at bounding box center [520, 350] width 207 height 15
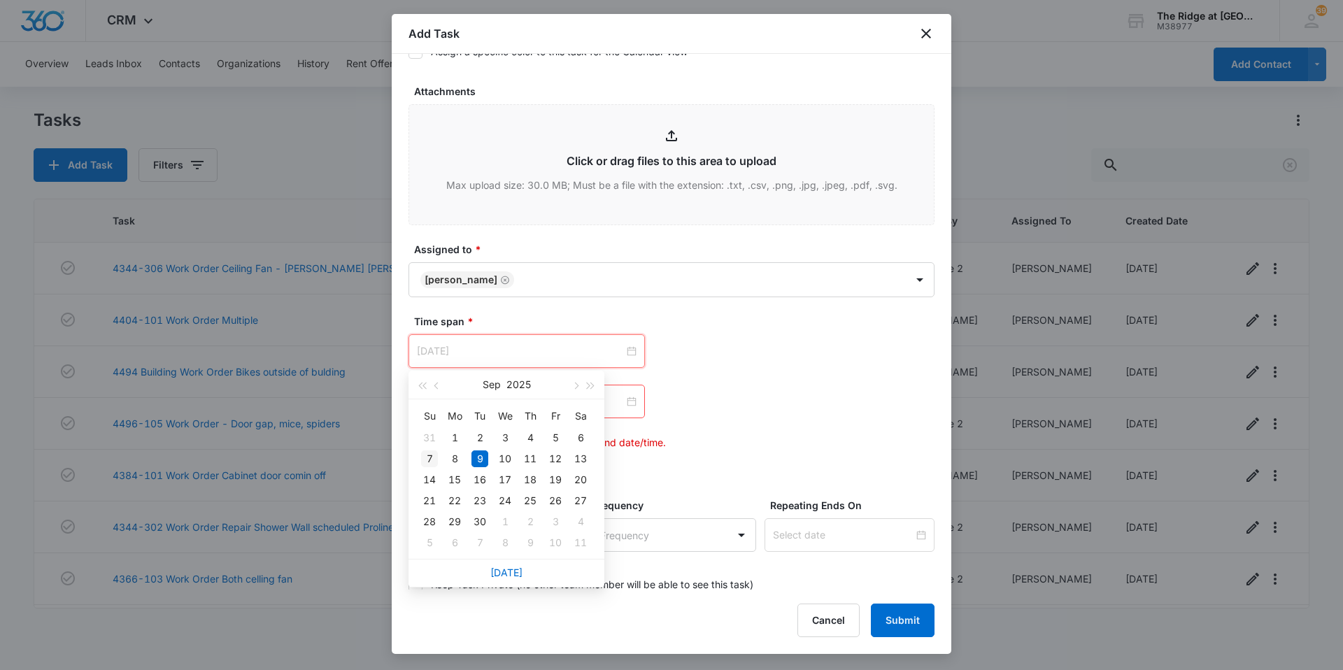
type input "[DATE]"
click at [429, 457] on div "7" at bounding box center [429, 458] width 17 height 17
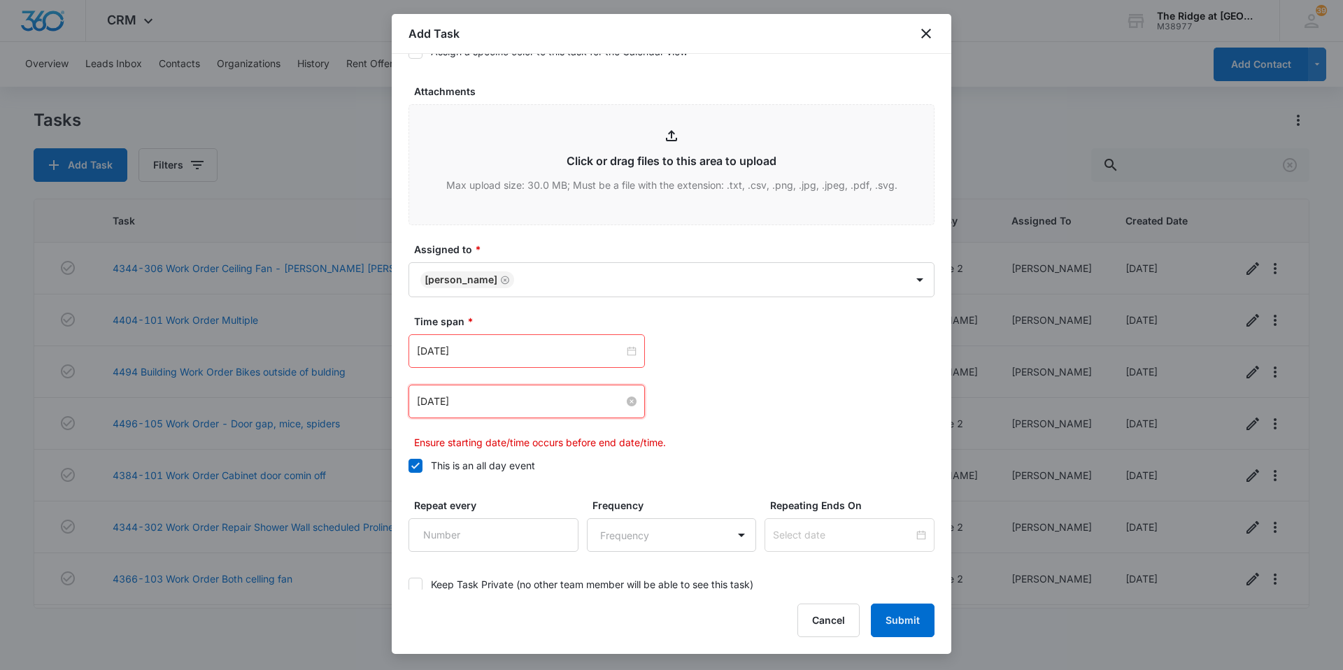
click at [527, 397] on input "[DATE]" at bounding box center [520, 401] width 207 height 15
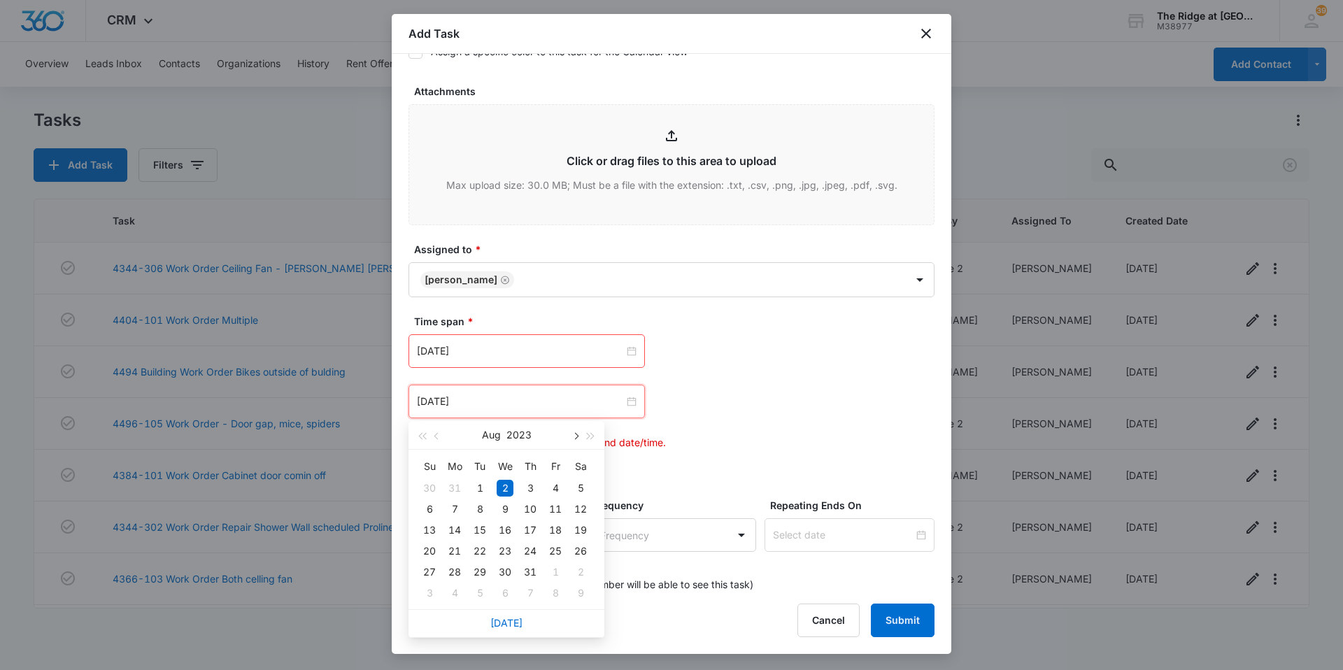
click at [579, 434] on button "button" at bounding box center [574, 435] width 15 height 28
click at [592, 435] on span "button" at bounding box center [591, 436] width 7 height 7
click at [593, 435] on span "button" at bounding box center [591, 436] width 7 height 7
click at [440, 436] on span "button" at bounding box center [437, 436] width 7 height 7
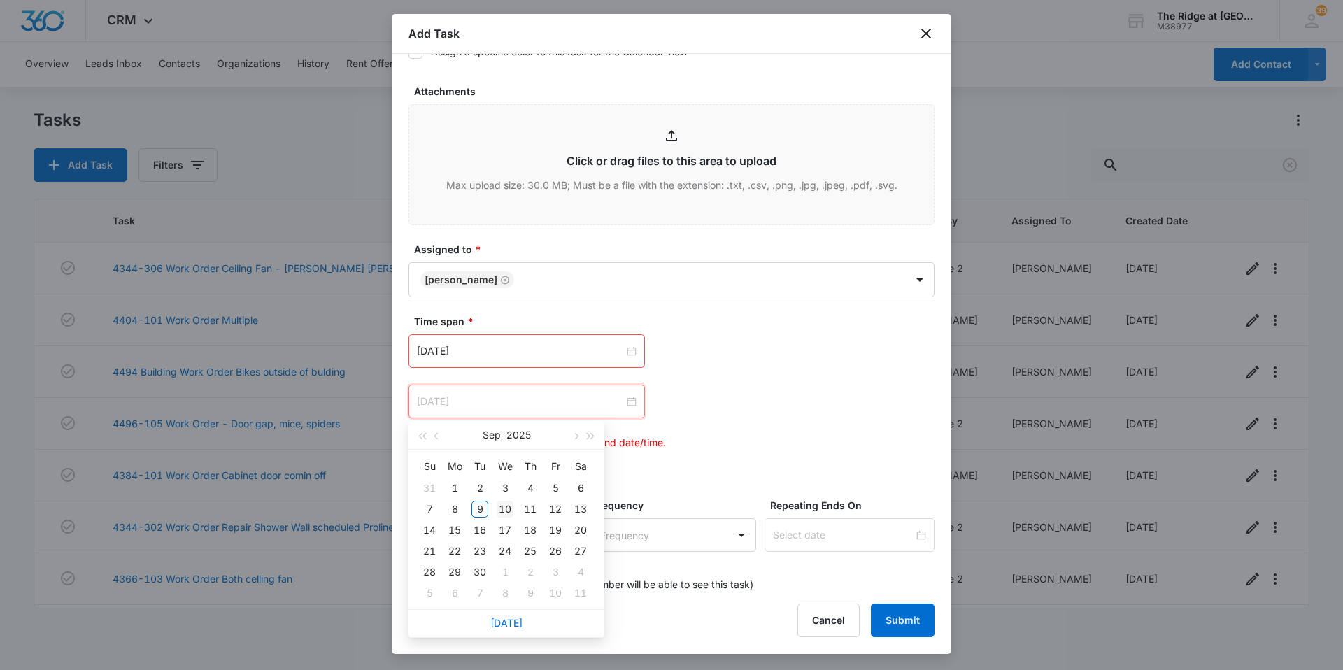
type input "[DATE]"
click at [511, 508] on div "10" at bounding box center [505, 509] width 17 height 17
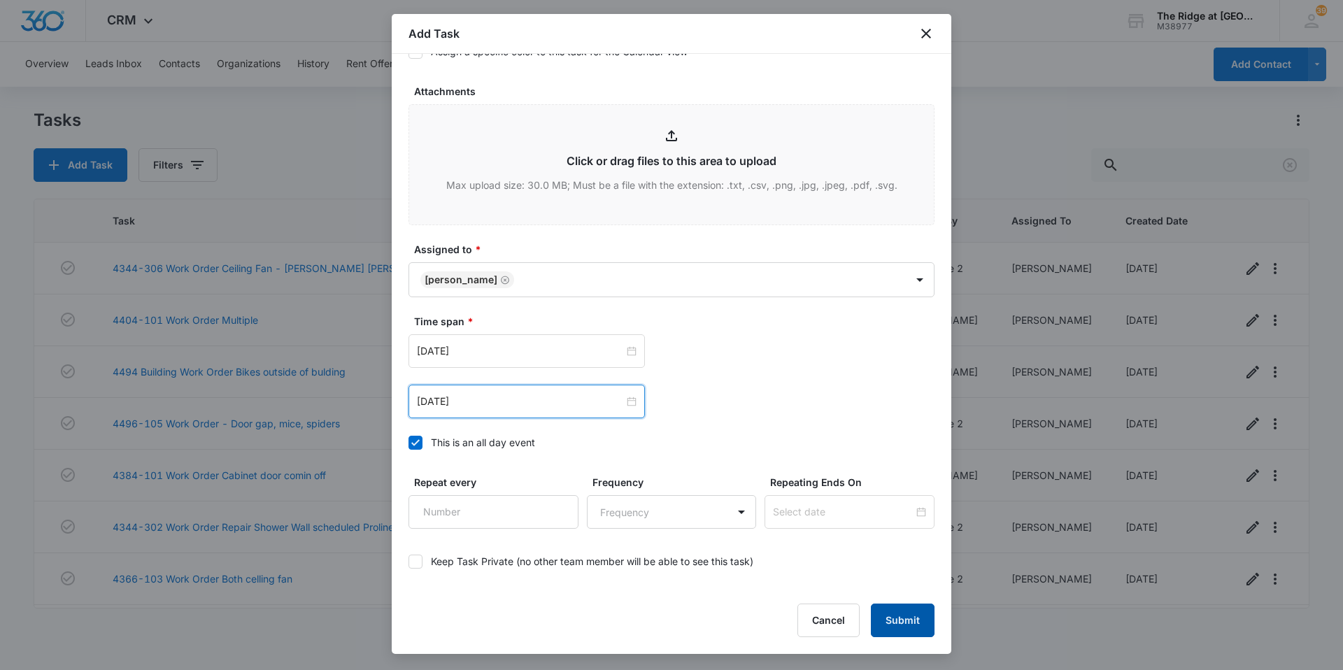
click at [904, 625] on button "Submit" at bounding box center [903, 621] width 64 height 34
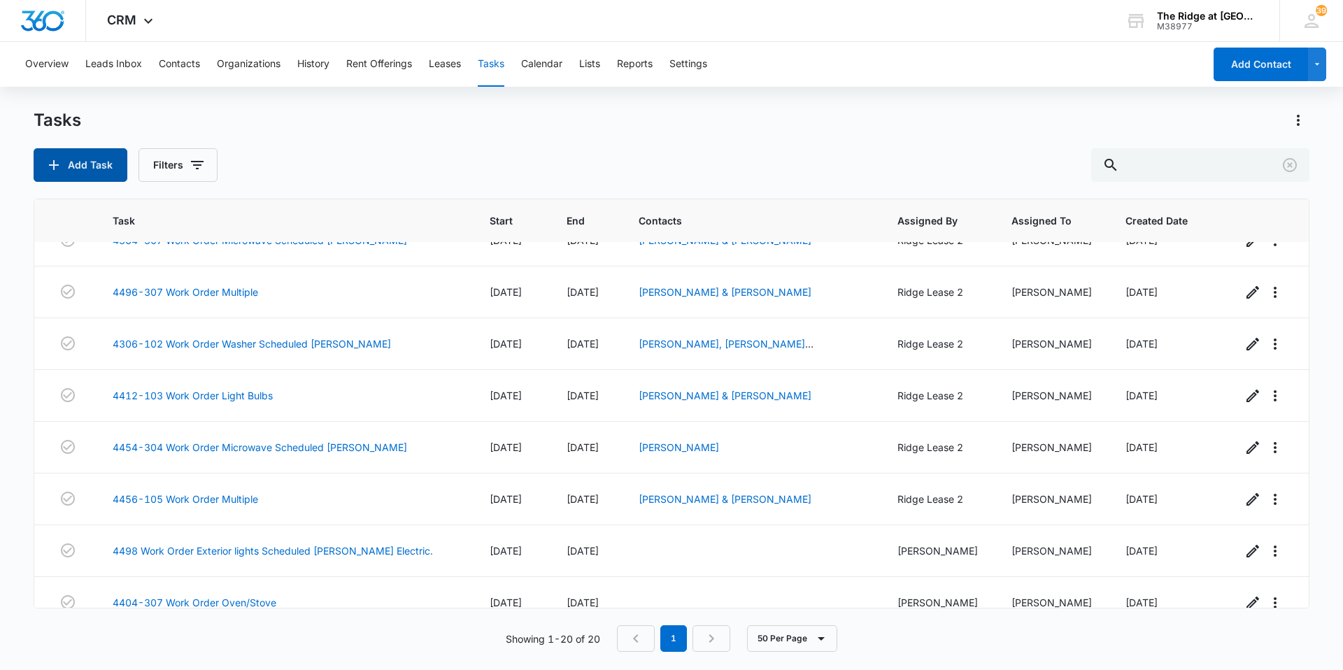
scroll to position [529, 0]
